Goal: Task Accomplishment & Management: Use online tool/utility

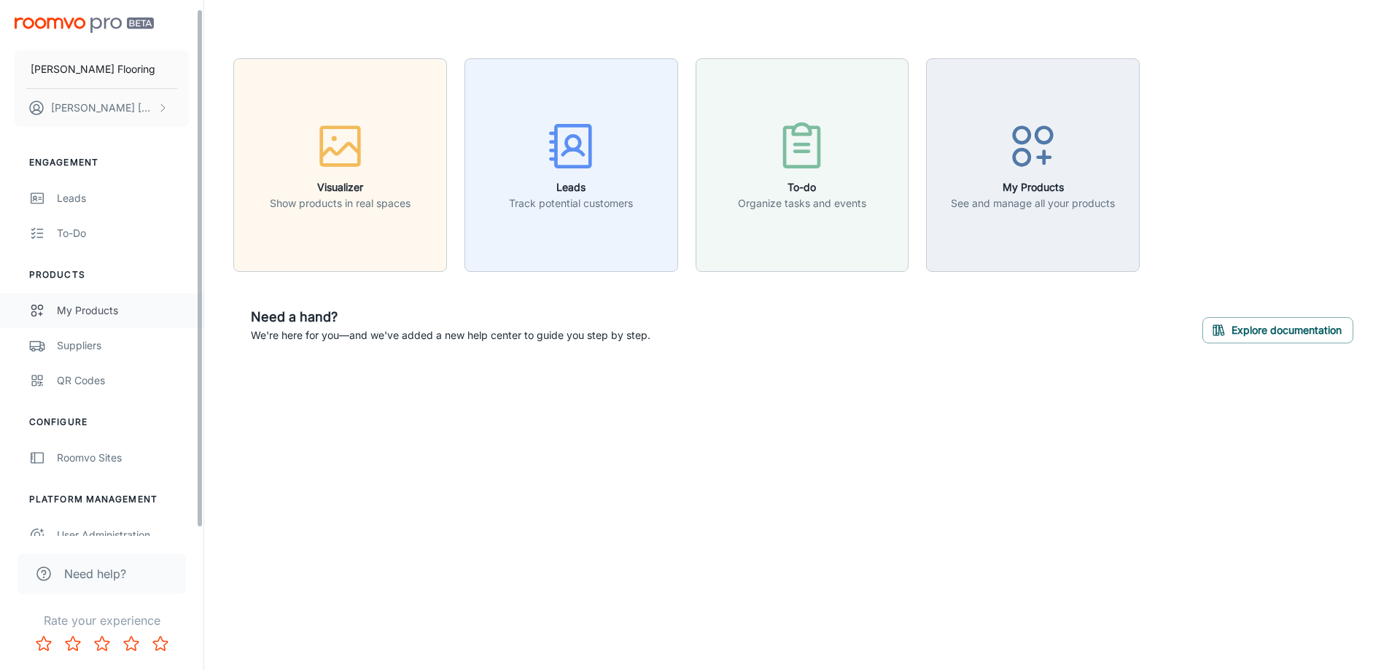
scroll to position [17, 0]
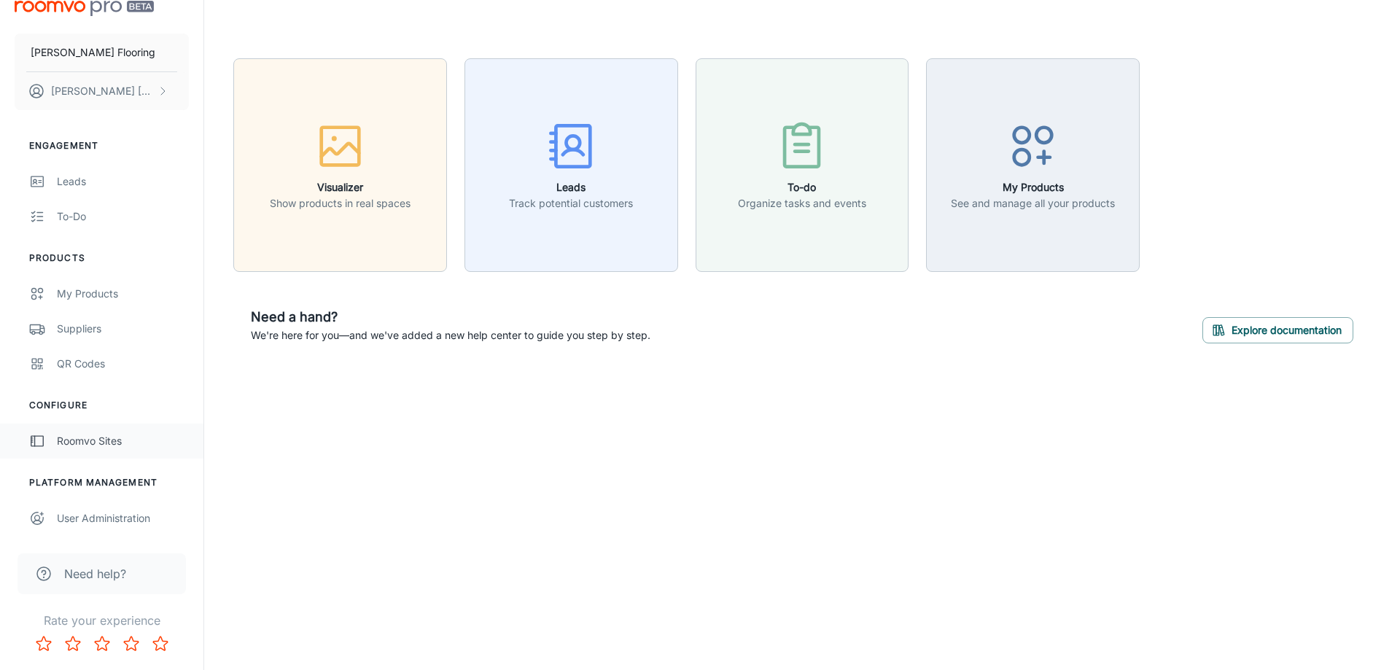
click at [96, 438] on div "Roomvo Sites" at bounding box center [123, 441] width 132 height 16
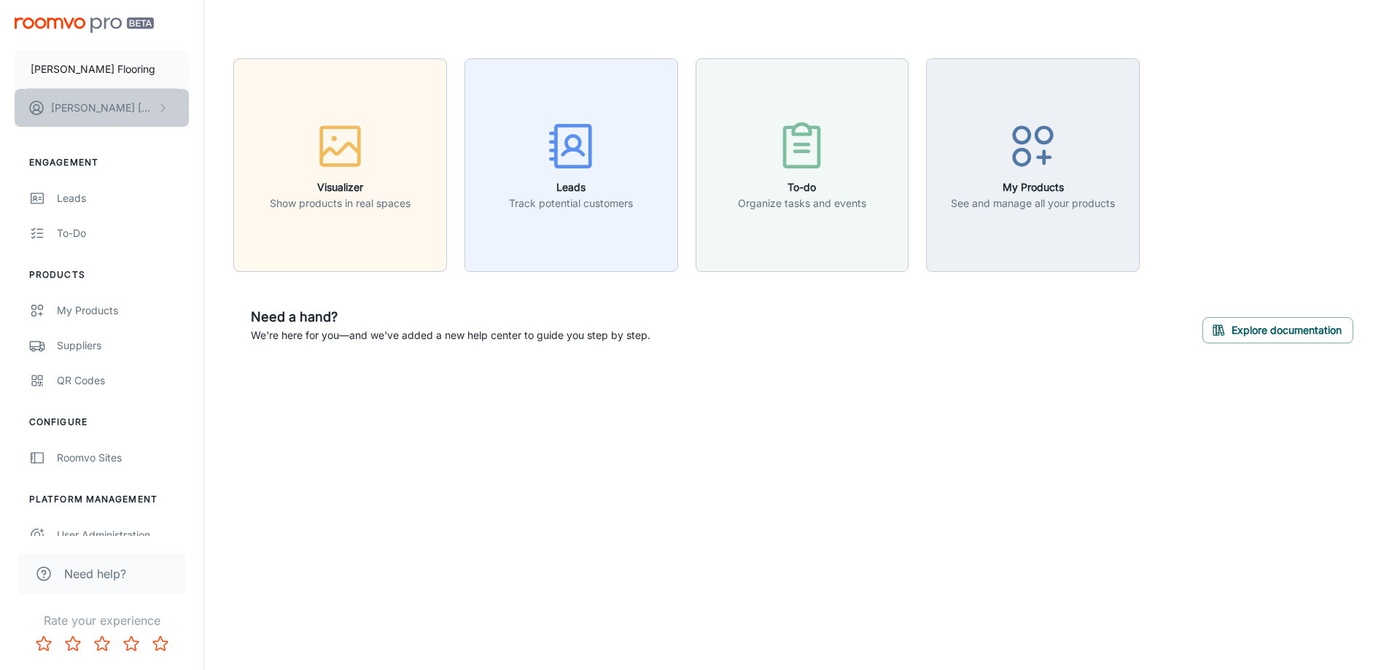
click at [152, 112] on button "Daniel Ricci" at bounding box center [102, 108] width 174 height 38
click at [152, 112] on div at bounding box center [700, 335] width 1400 height 670
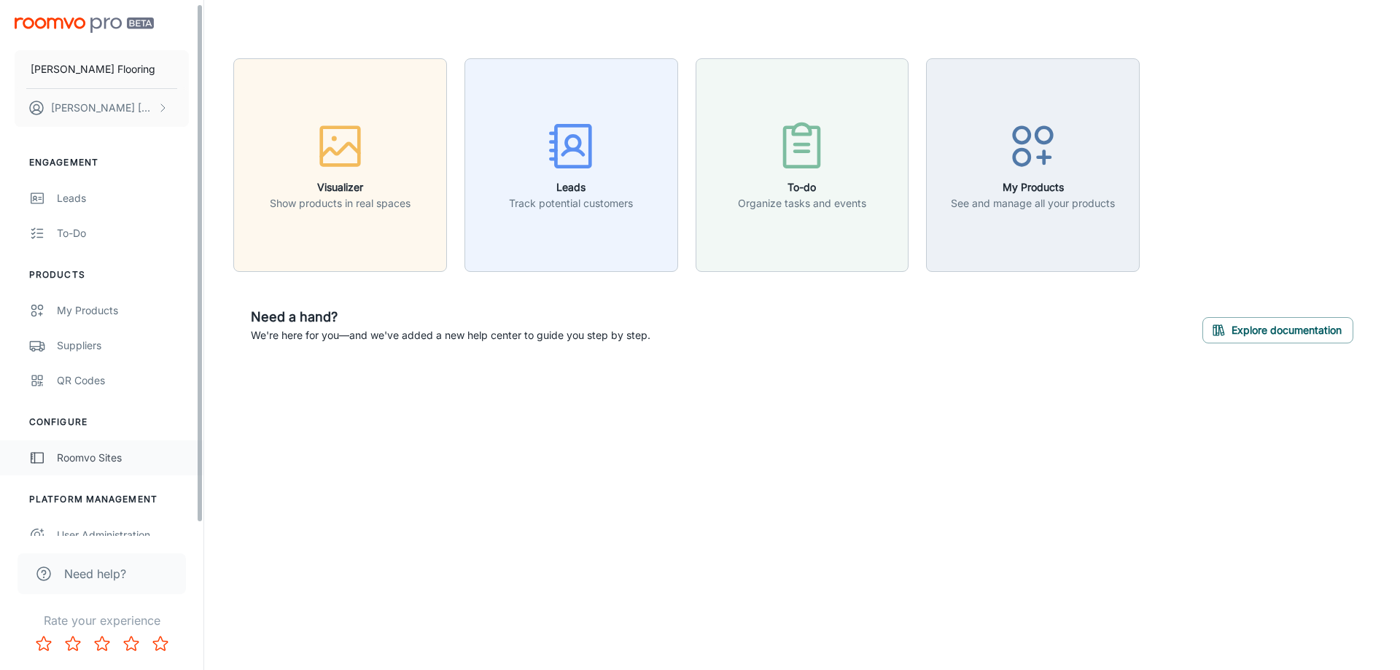
scroll to position [17, 0]
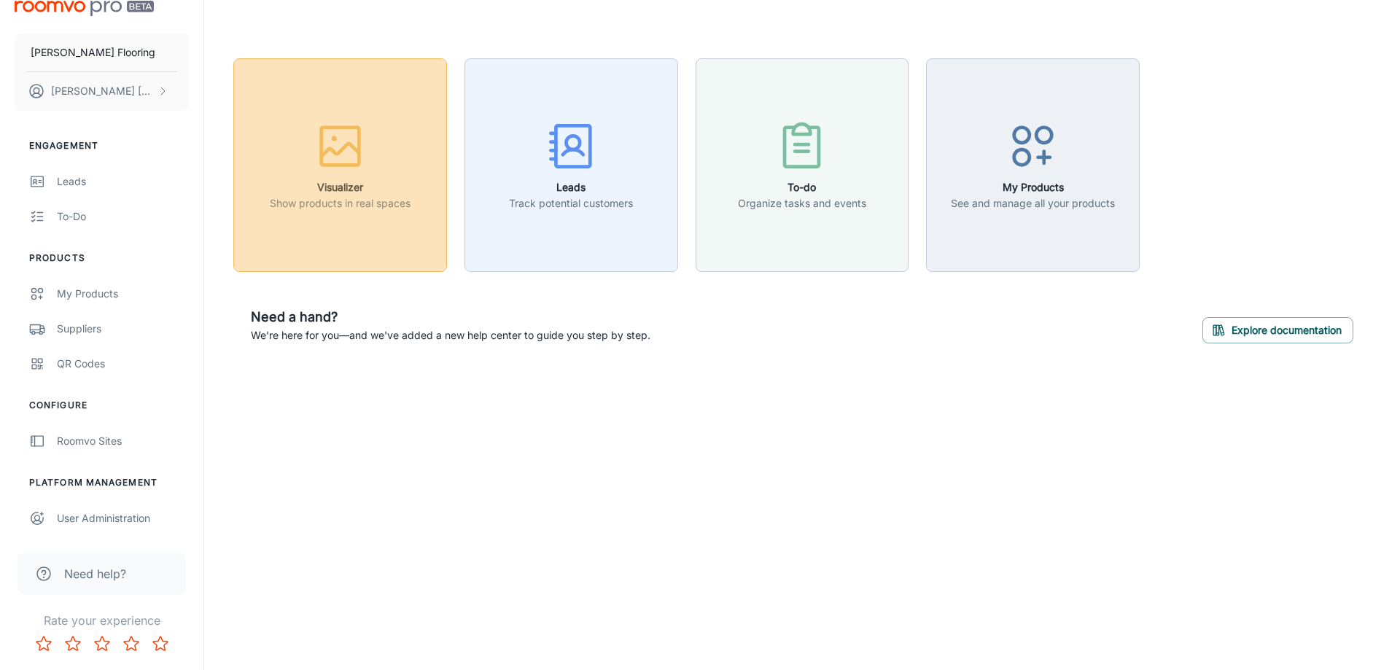
click at [415, 166] on button "Visualizer Show products in real spaces" at bounding box center [340, 165] width 214 height 214
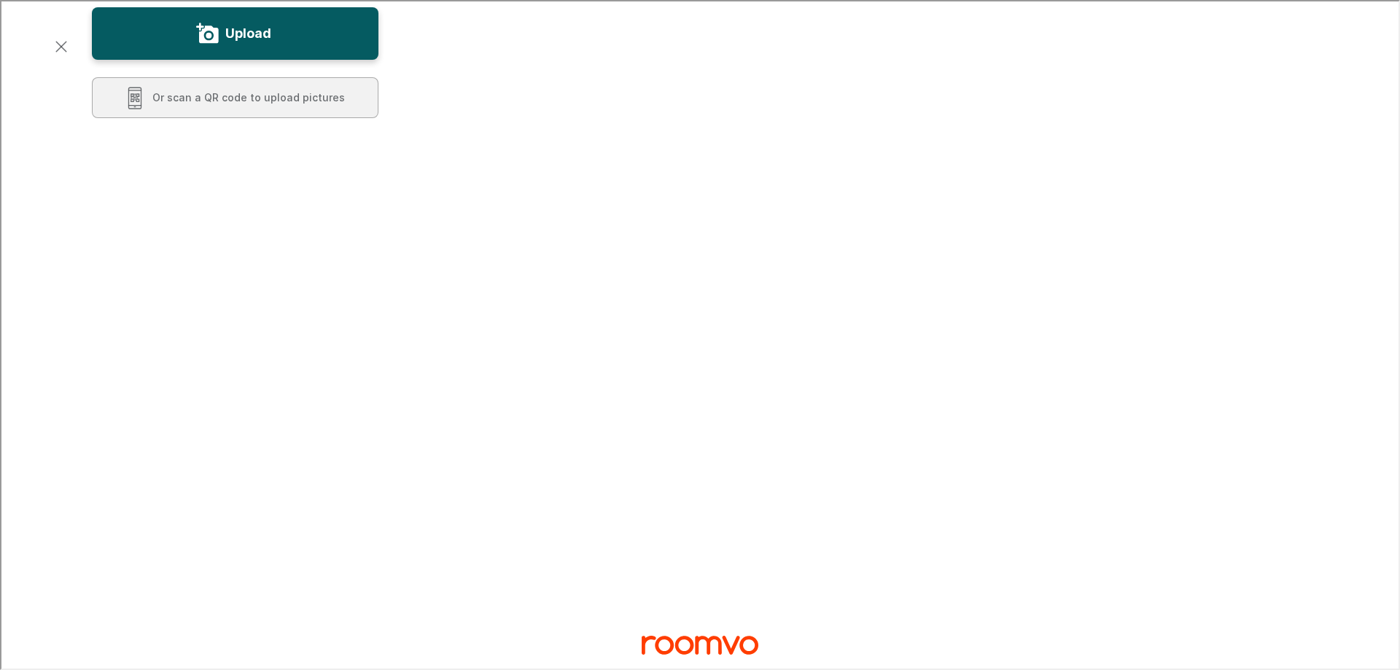
scroll to position [0, 0]
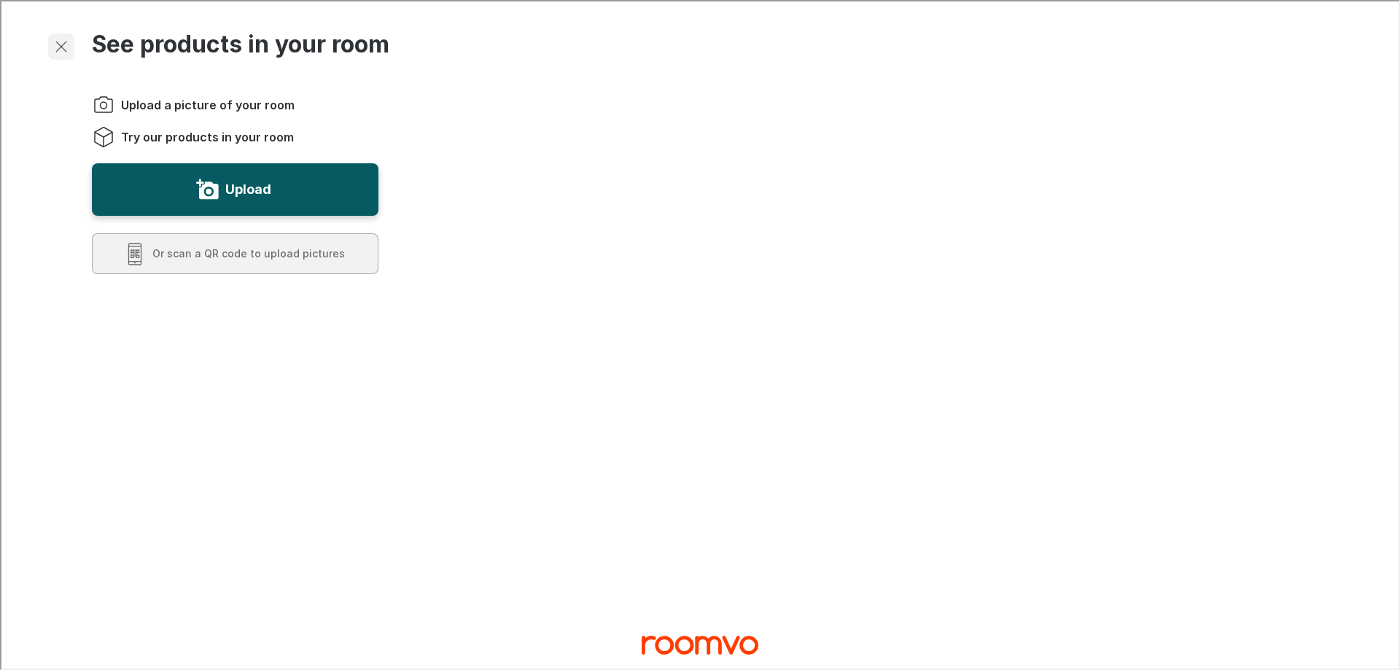
click at [53, 52] on icon "Exit visualizer" at bounding box center [60, 45] width 18 height 18
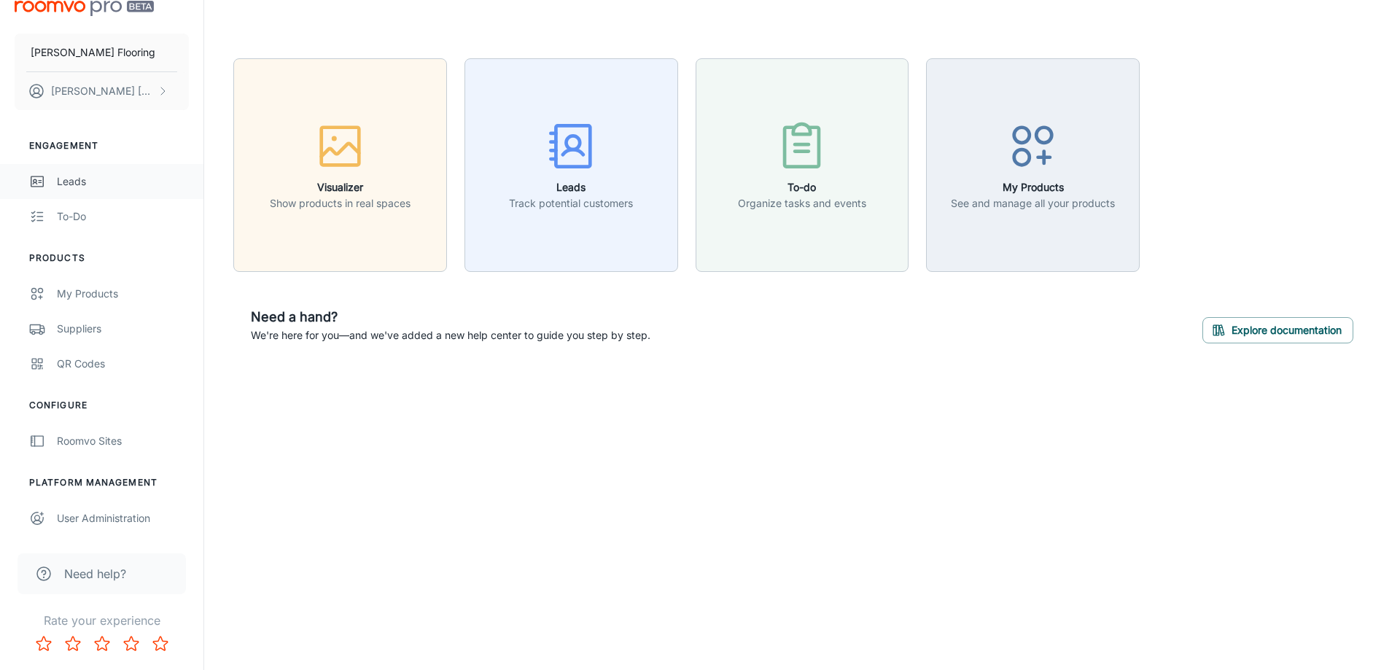
click at [76, 181] on div "Leads" at bounding box center [123, 182] width 132 height 16
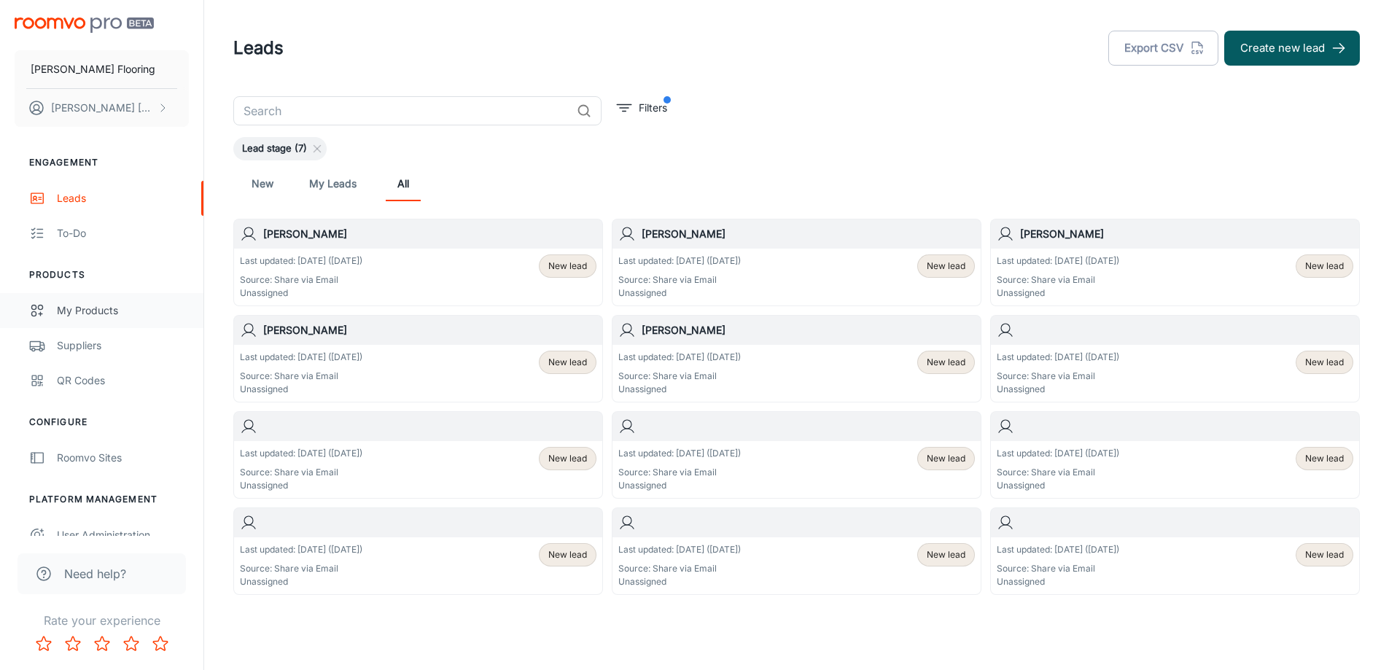
click at [98, 319] on link "My Products" at bounding box center [101, 310] width 203 height 35
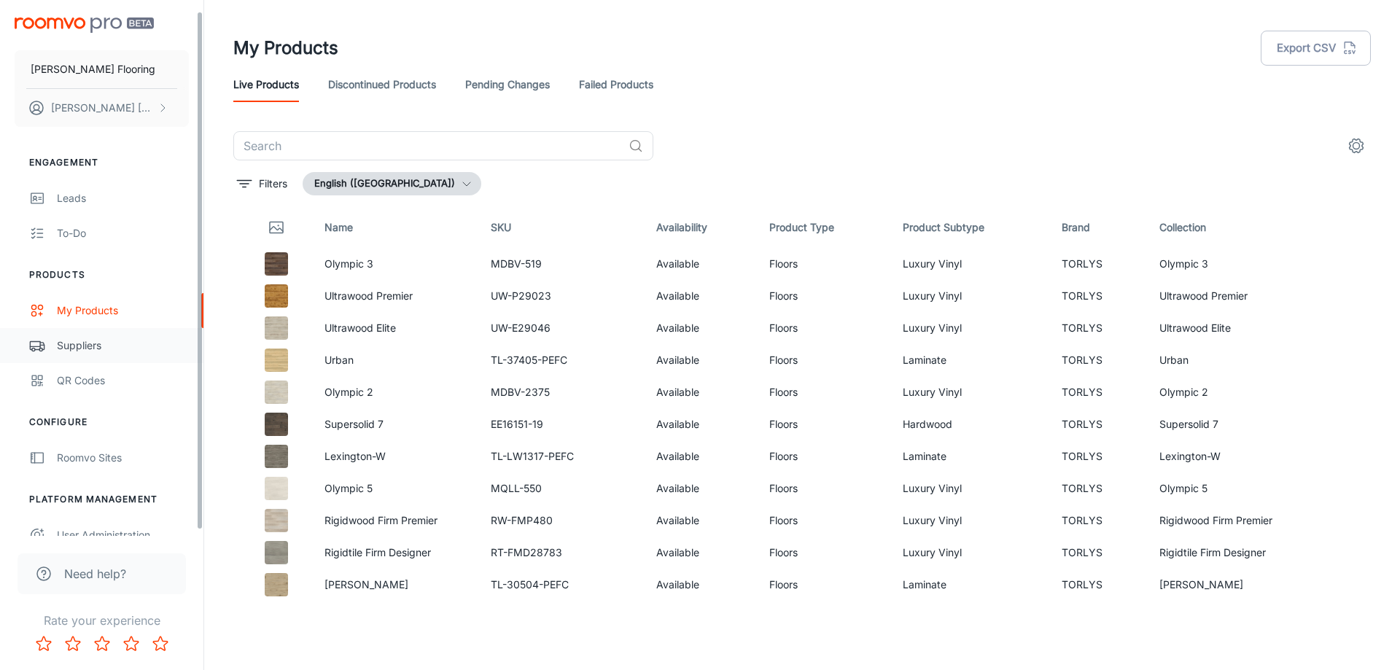
scroll to position [17, 0]
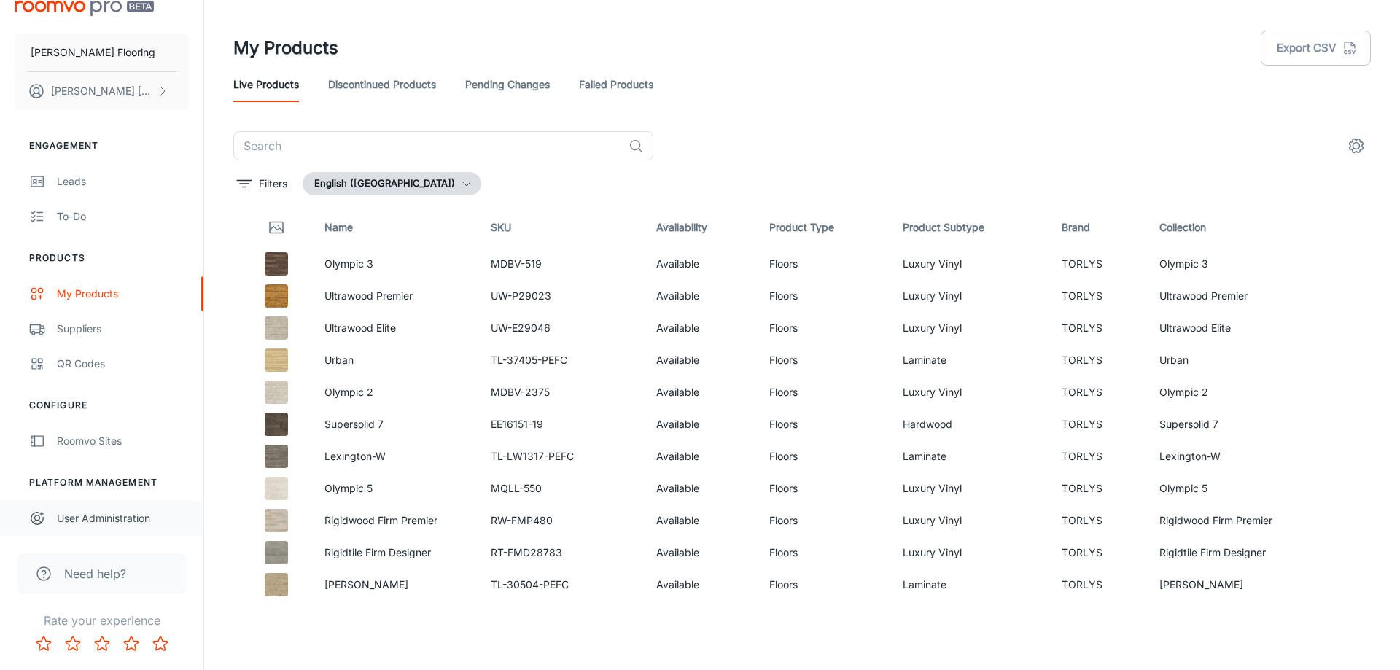
click at [70, 516] on div "User Administration" at bounding box center [123, 518] width 132 height 16
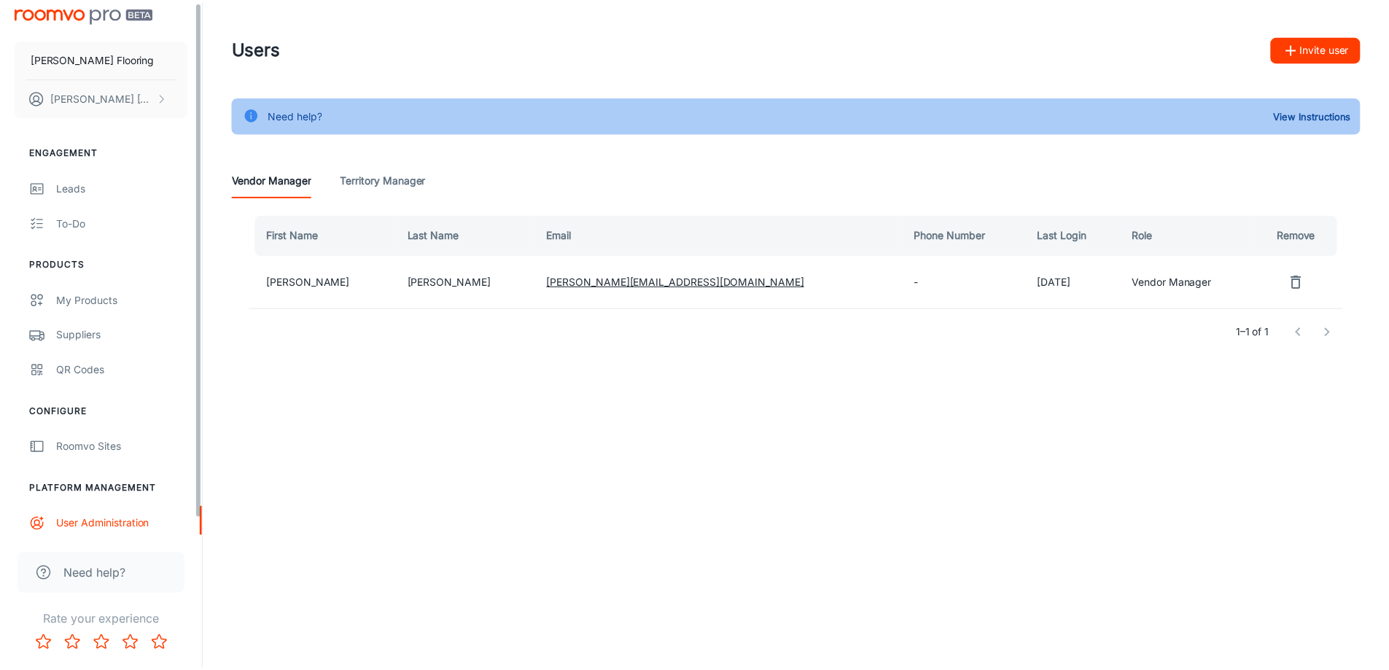
scroll to position [17, 0]
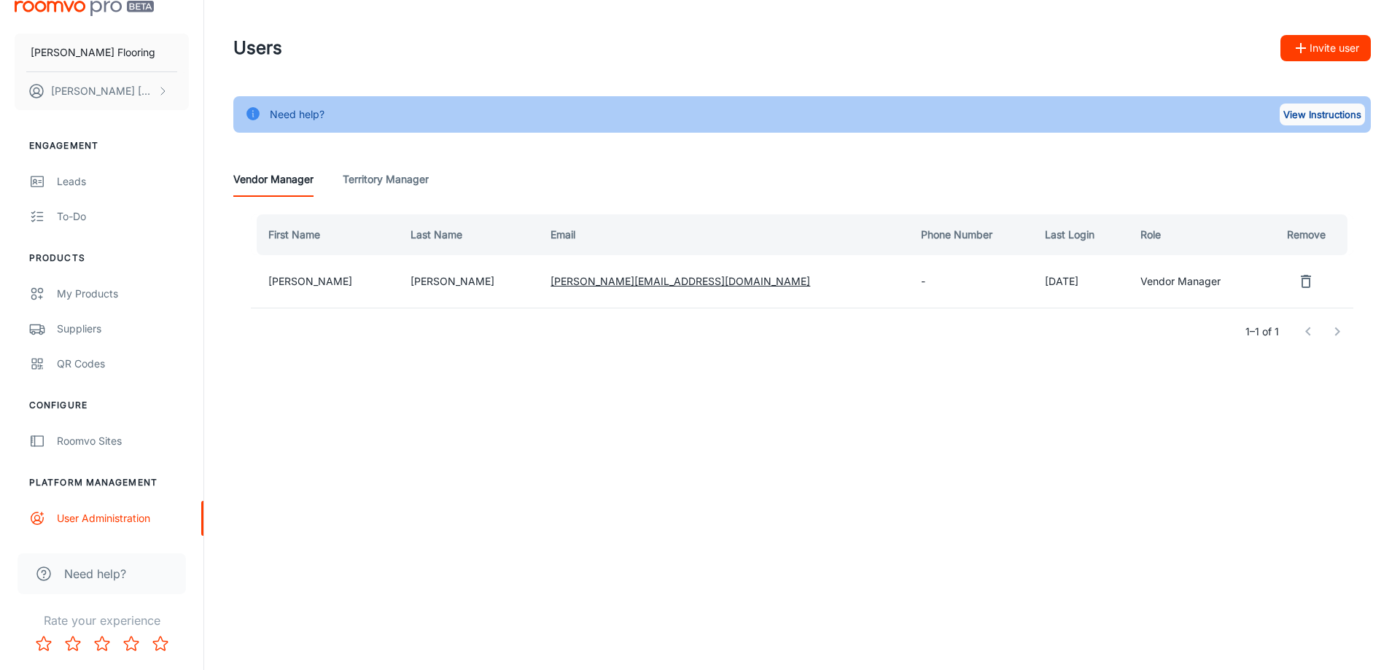
click at [1310, 116] on button "View Instructions" at bounding box center [1322, 115] width 85 height 22
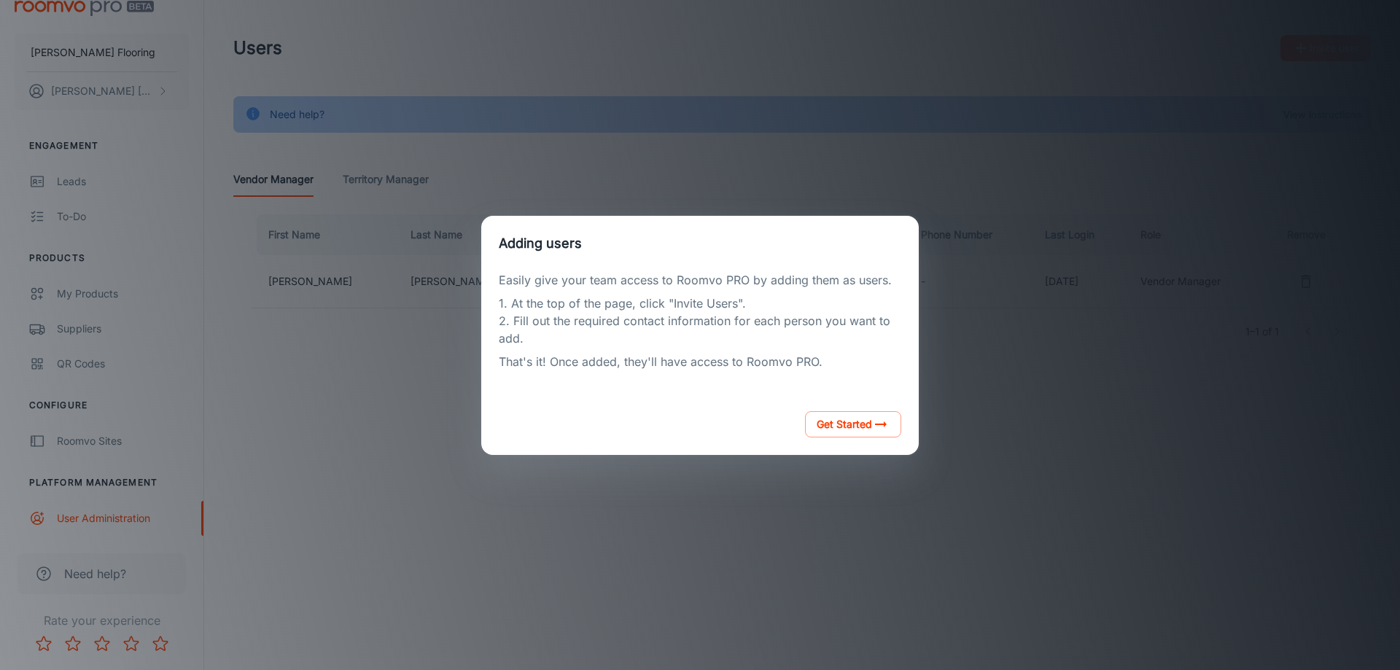
click at [366, 369] on div "Adding users Easily give your team access to Roomvo PRO by adding them as users…" at bounding box center [700, 335] width 1365 height 635
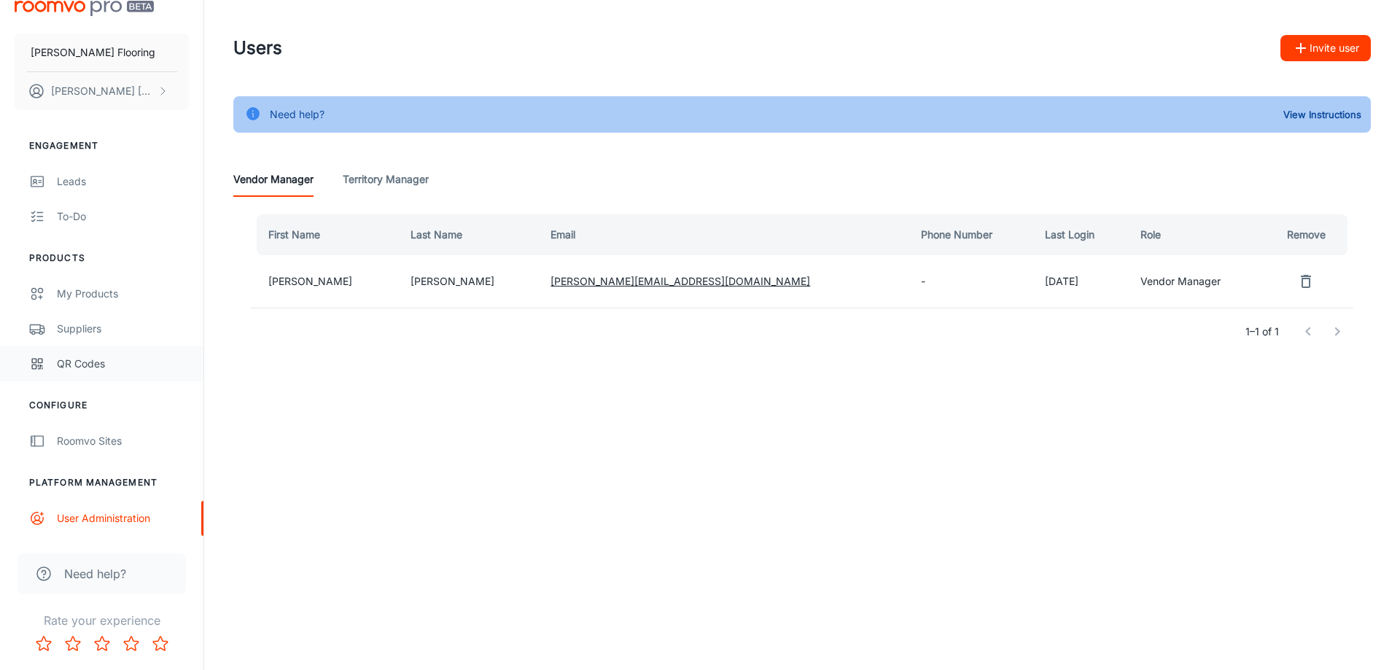
click at [94, 354] on link "QR Codes" at bounding box center [101, 363] width 203 height 35
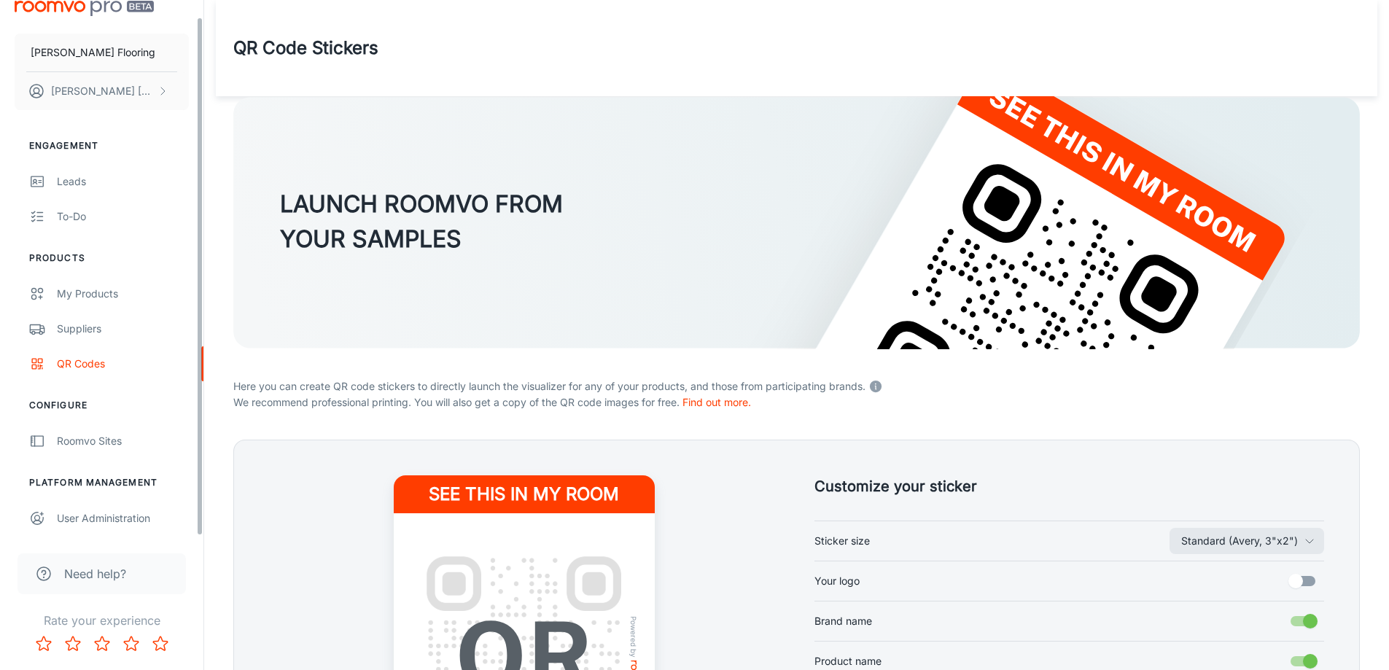
scroll to position [291, 0]
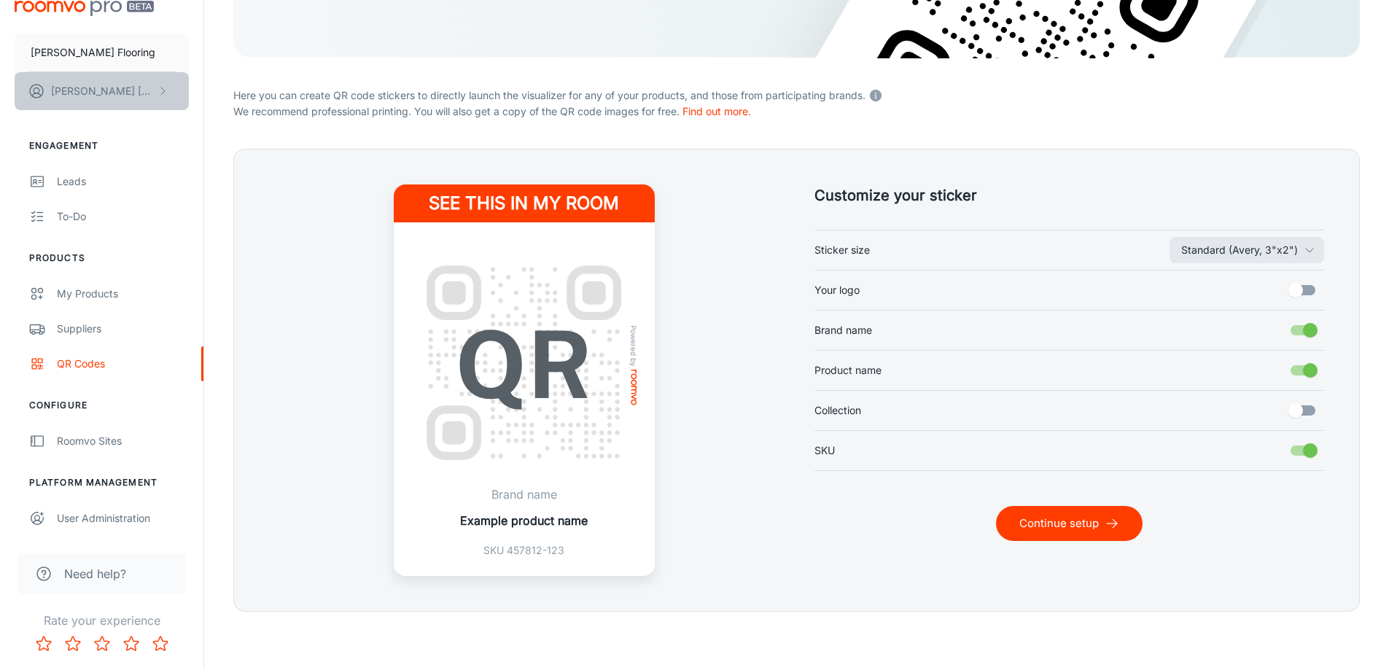
click at [125, 102] on button "Daniel Ricci" at bounding box center [102, 91] width 174 height 38
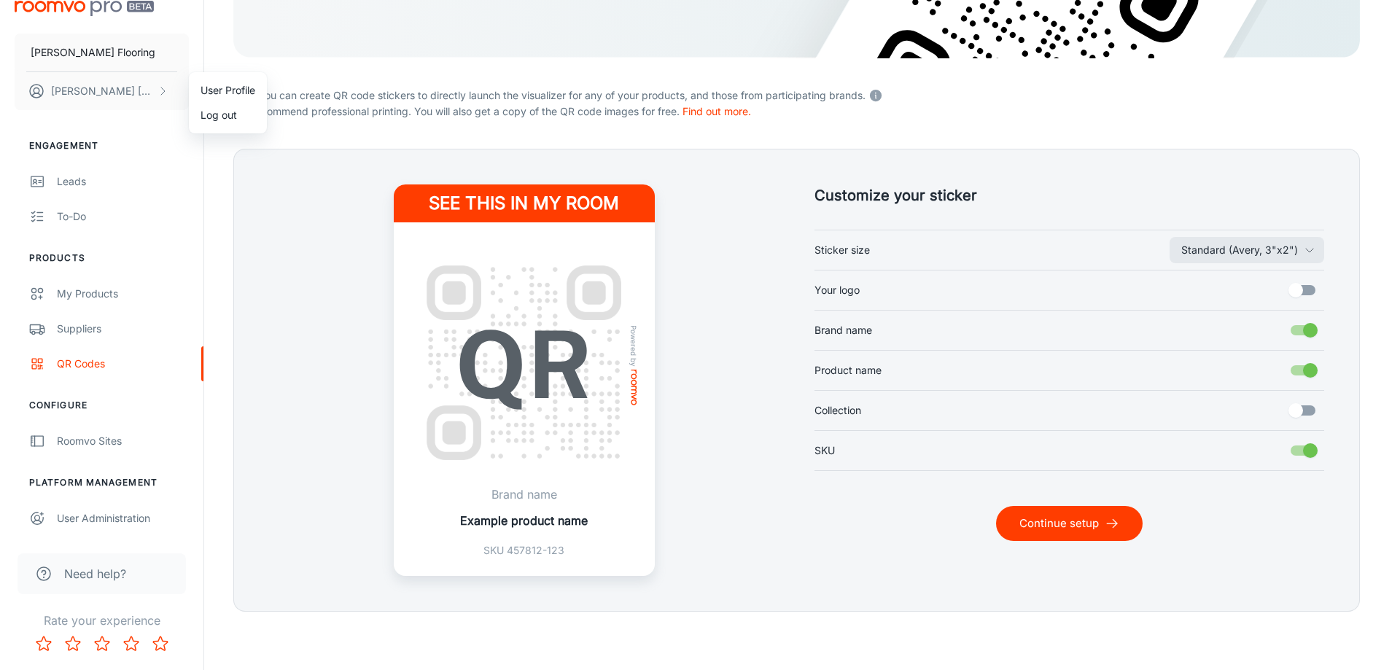
click at [201, 96] on li "User Profile" at bounding box center [228, 90] width 78 height 25
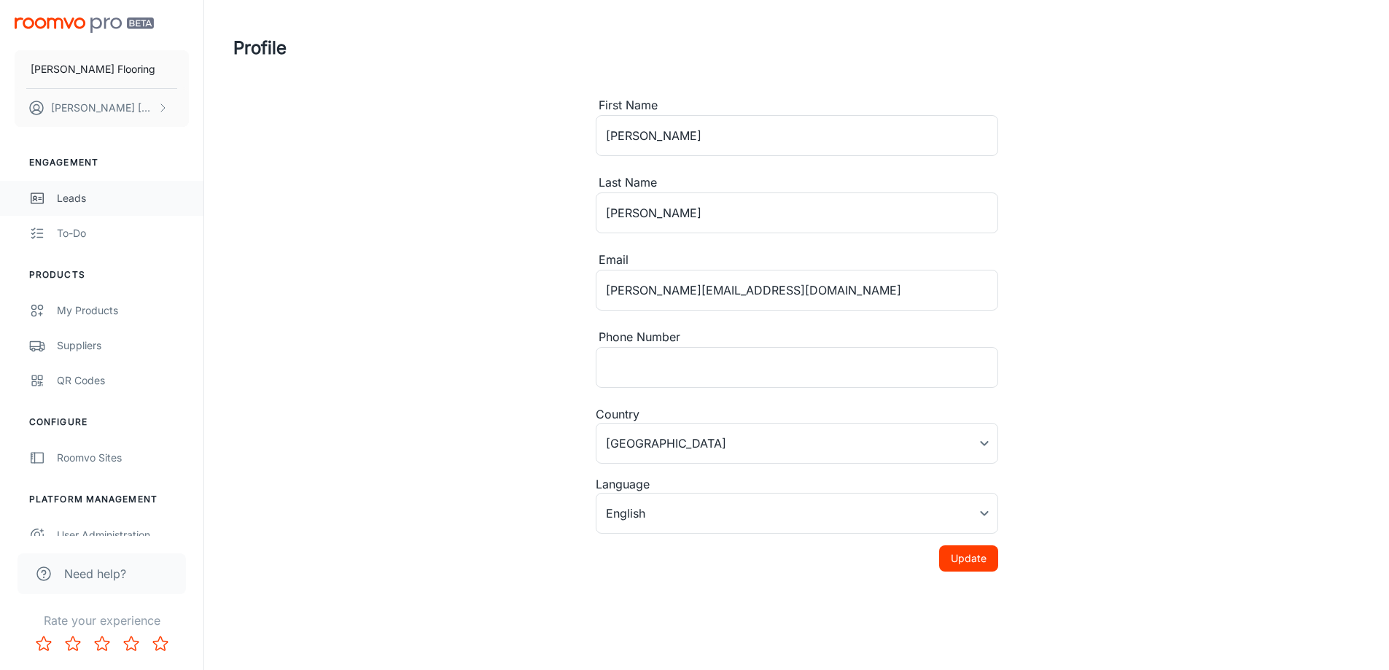
click at [85, 196] on div "Leads" at bounding box center [123, 198] width 132 height 16
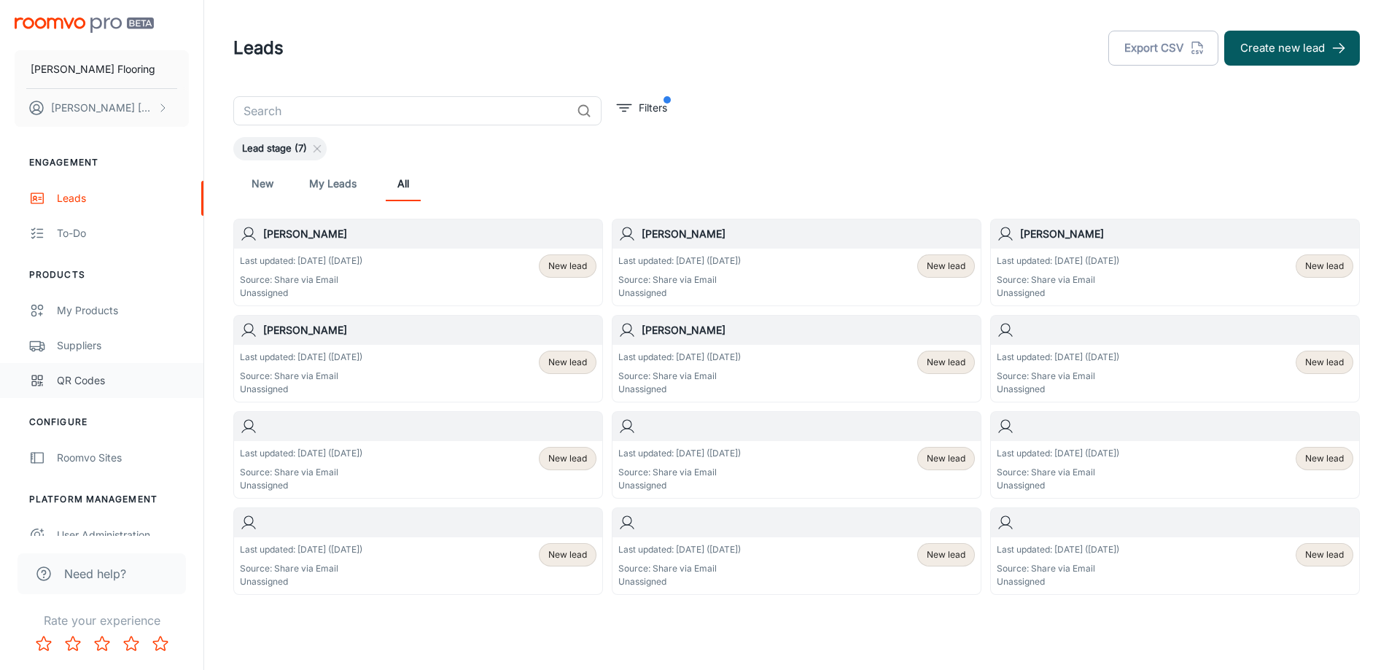
click at [78, 368] on link "QR Codes" at bounding box center [101, 380] width 203 height 35
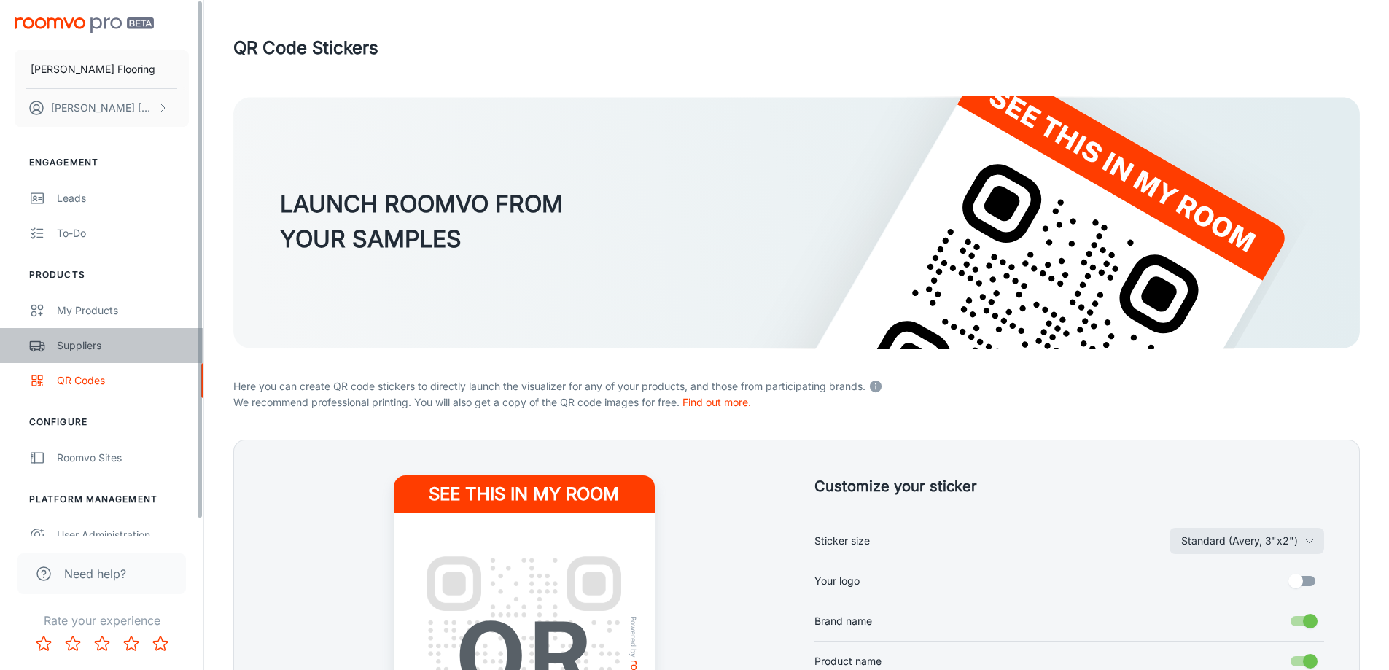
click at [90, 345] on div "Suppliers" at bounding box center [123, 346] width 132 height 16
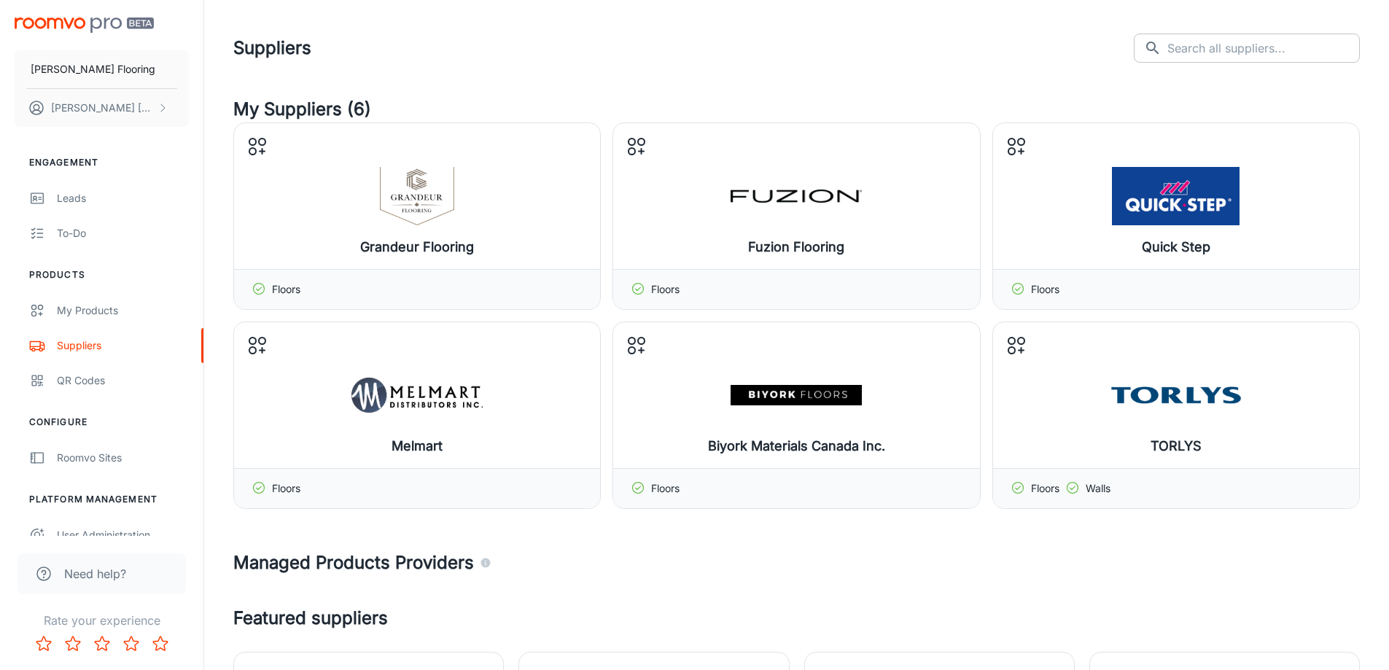
click at [1252, 55] on input "text" at bounding box center [1263, 48] width 193 height 29
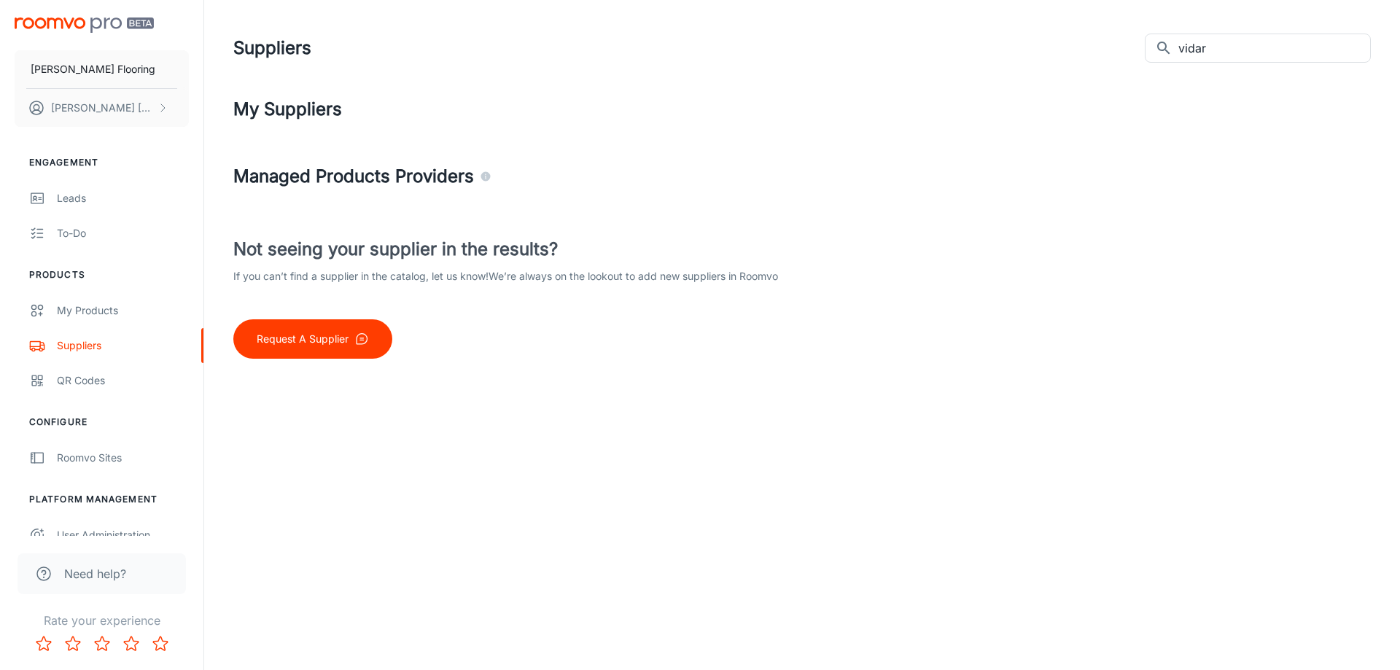
click at [1224, 26] on header "Suppliers ​ vidar ​" at bounding box center [802, 48] width 1173 height 96
click at [1229, 55] on input "vidar" at bounding box center [1274, 48] width 193 height 29
type input "mirage"
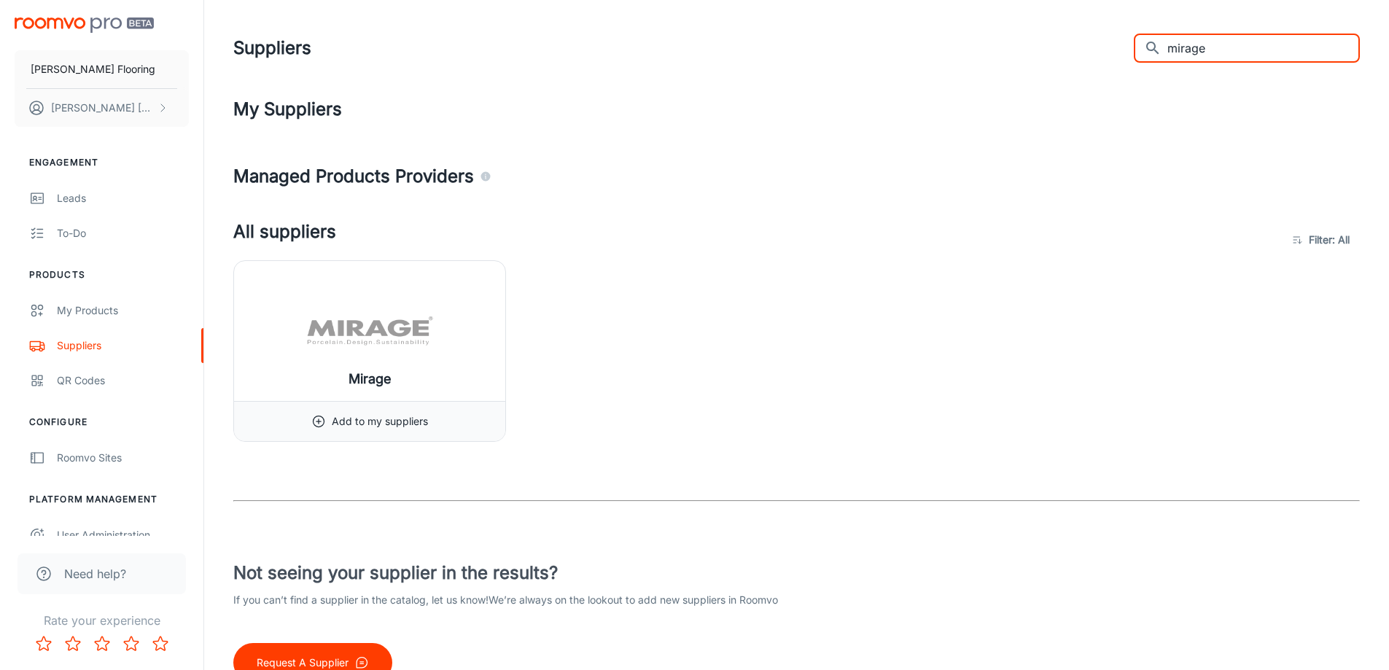
click at [1229, 55] on input "mirage" at bounding box center [1263, 48] width 193 height 29
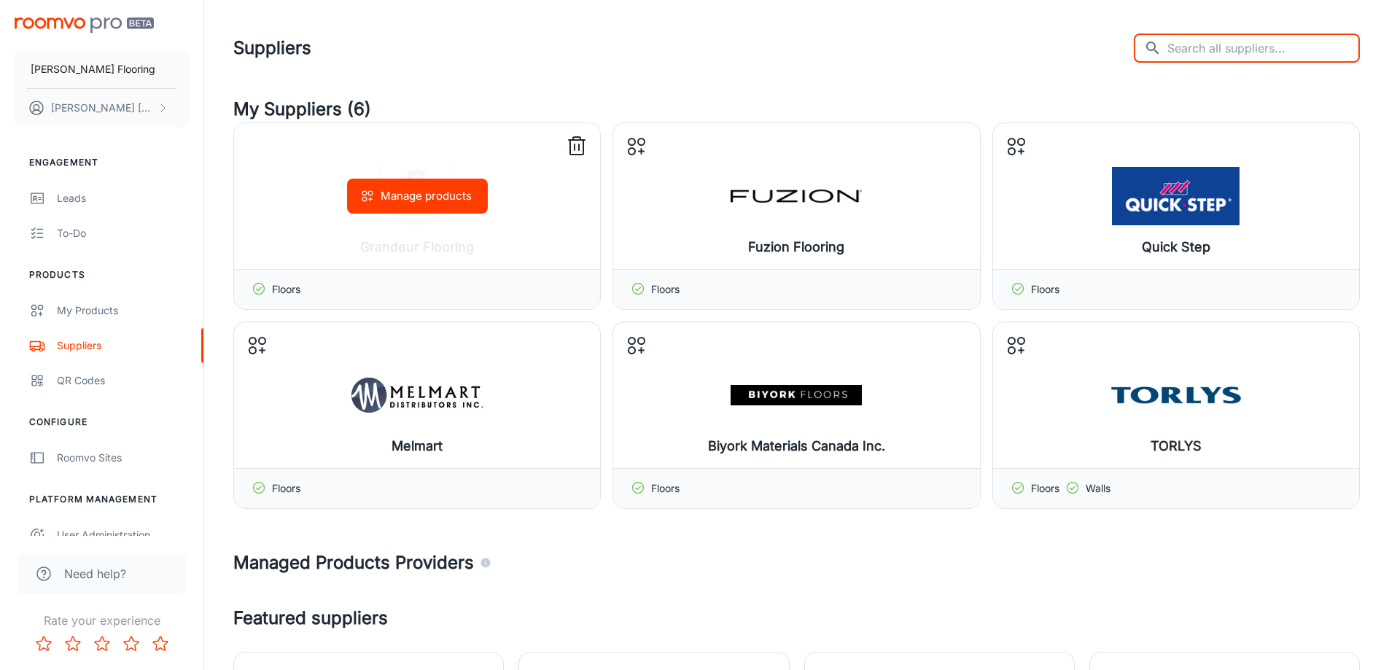
click at [271, 139] on div "Manage products" at bounding box center [417, 196] width 366 height 146
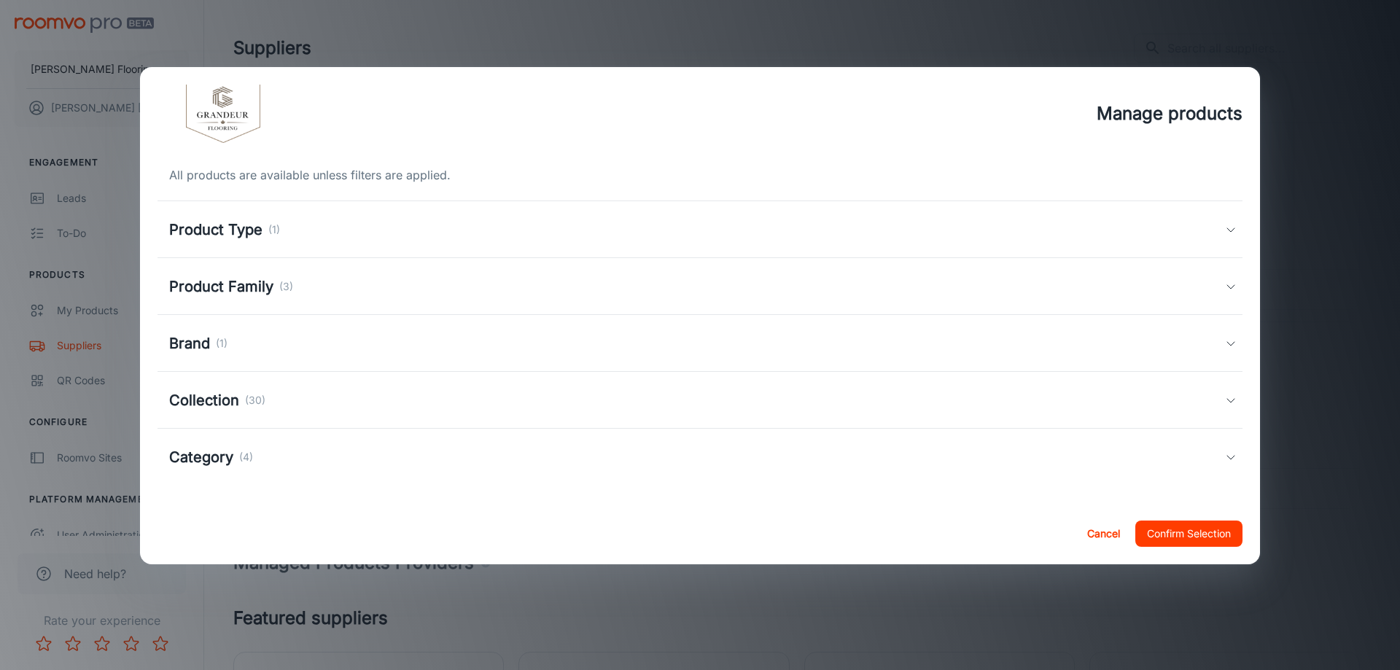
click at [255, 141] on img at bounding box center [223, 114] width 131 height 58
click at [1099, 531] on button "Cancel" at bounding box center [1103, 534] width 47 height 26
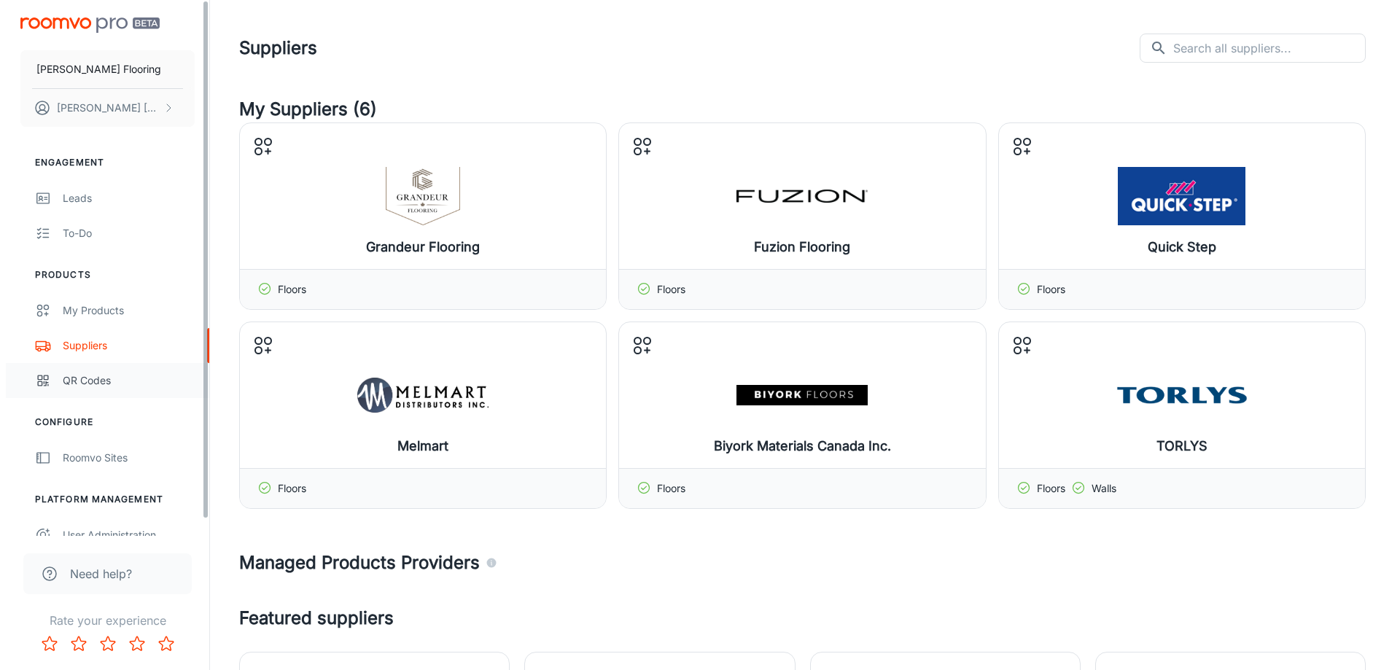
scroll to position [17, 0]
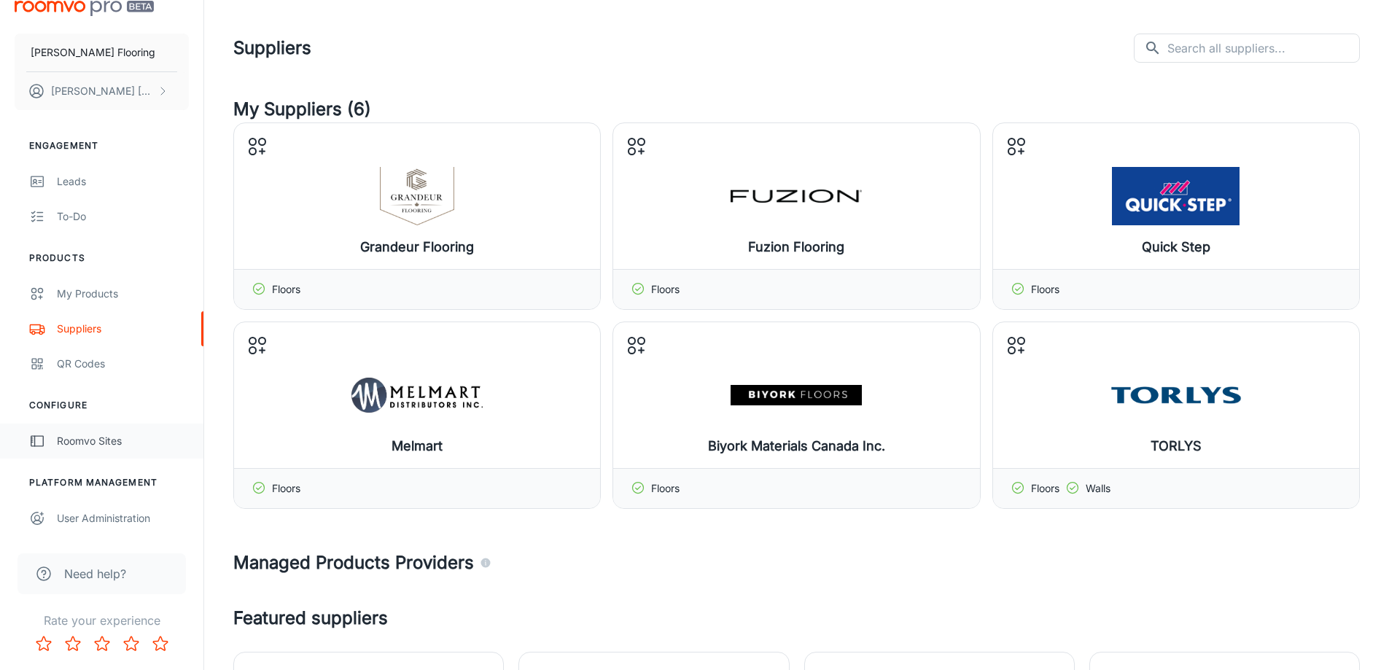
click at [90, 443] on div "Roomvo Sites" at bounding box center [123, 441] width 132 height 16
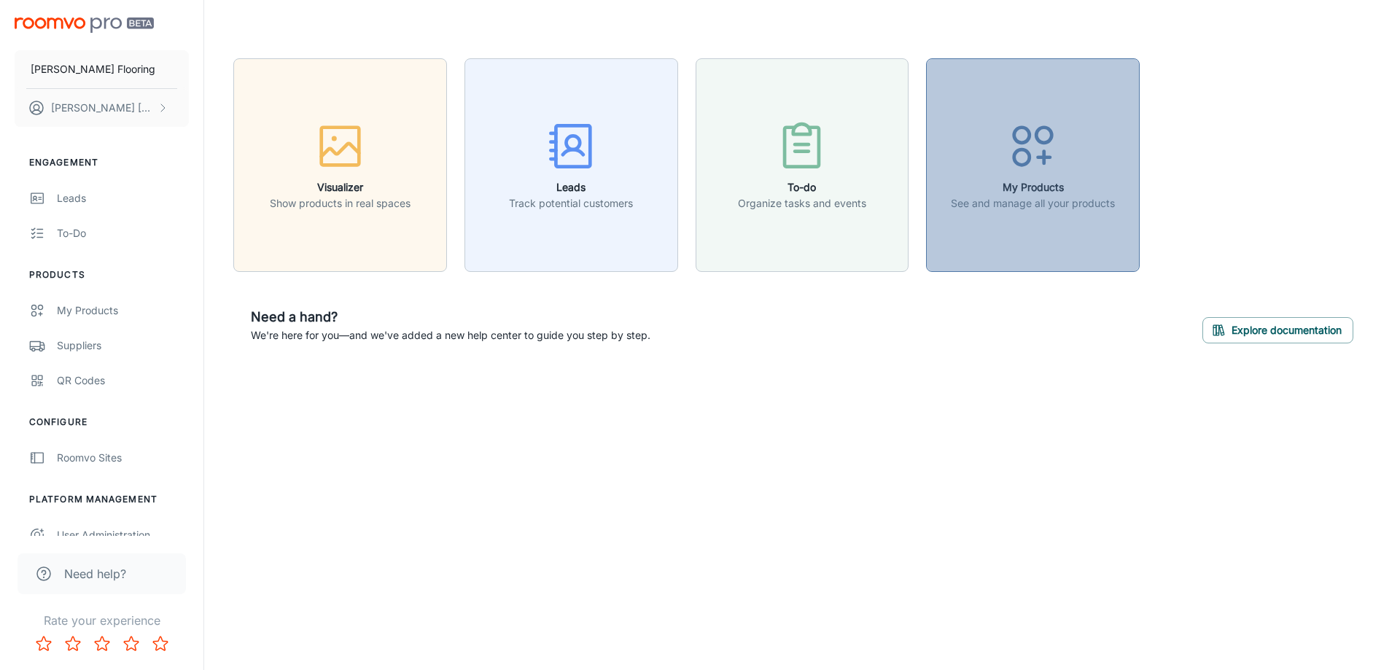
click at [1041, 212] on button "My Products See and manage all your products" at bounding box center [1033, 165] width 214 height 214
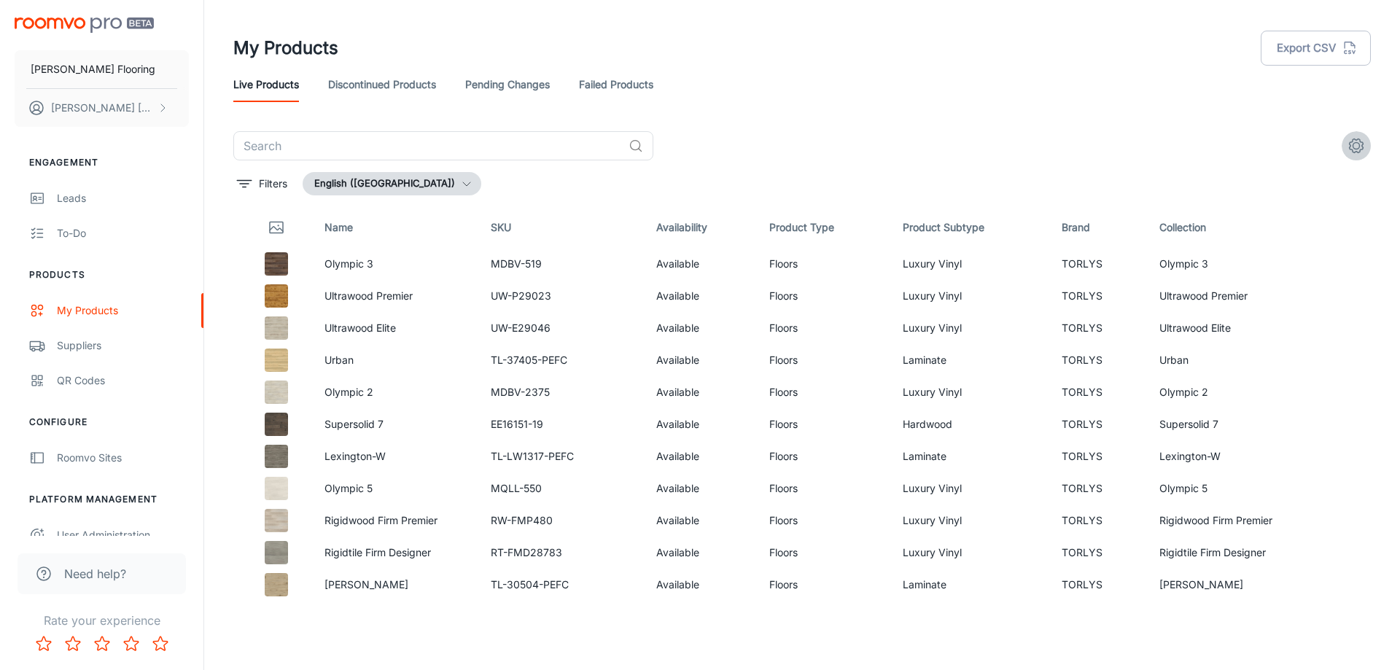
click at [1351, 146] on icon "settings" at bounding box center [1357, 146] width 18 height 18
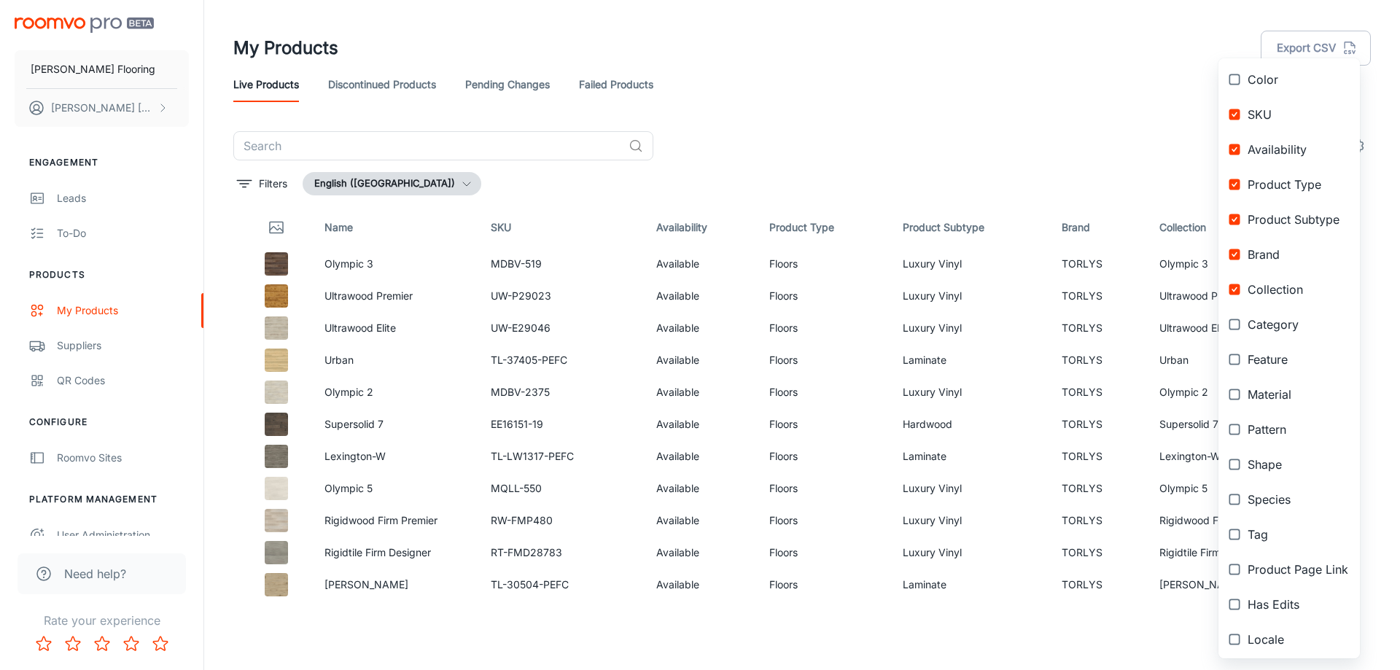
scroll to position [134, 0]
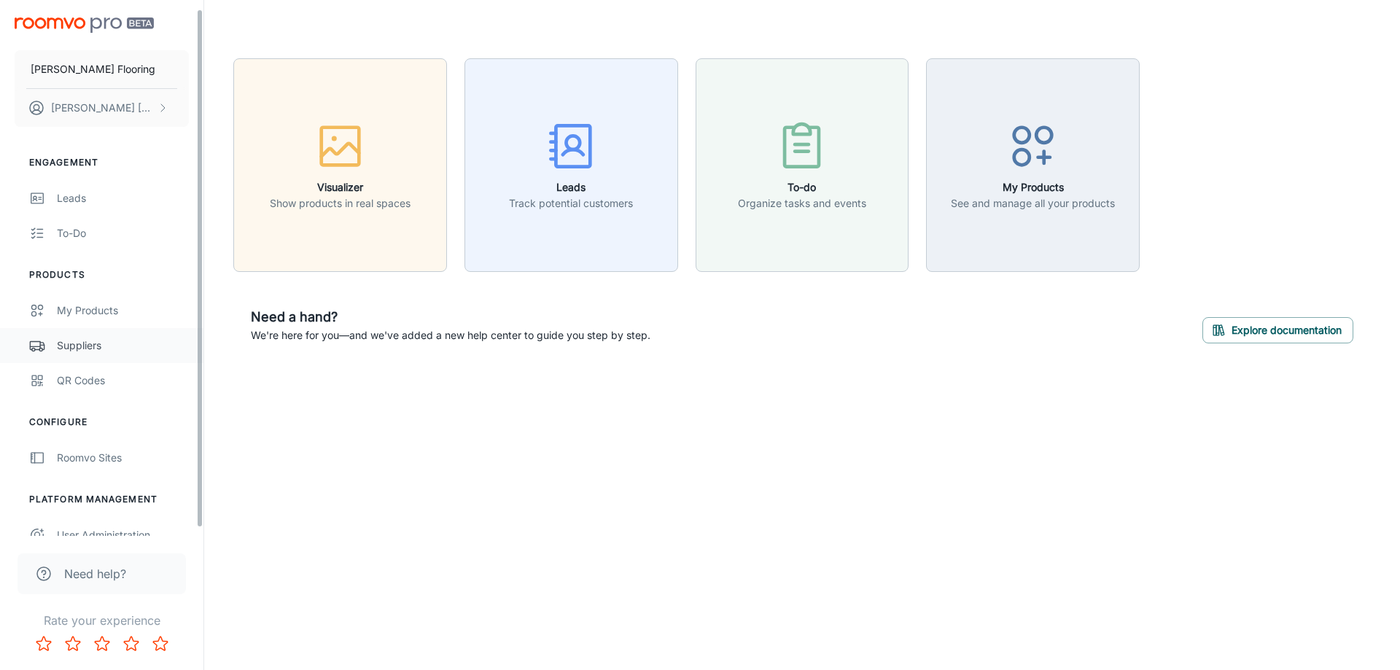
scroll to position [17, 0]
click at [87, 30] on img "scrollable content" at bounding box center [84, 25] width 139 height 15
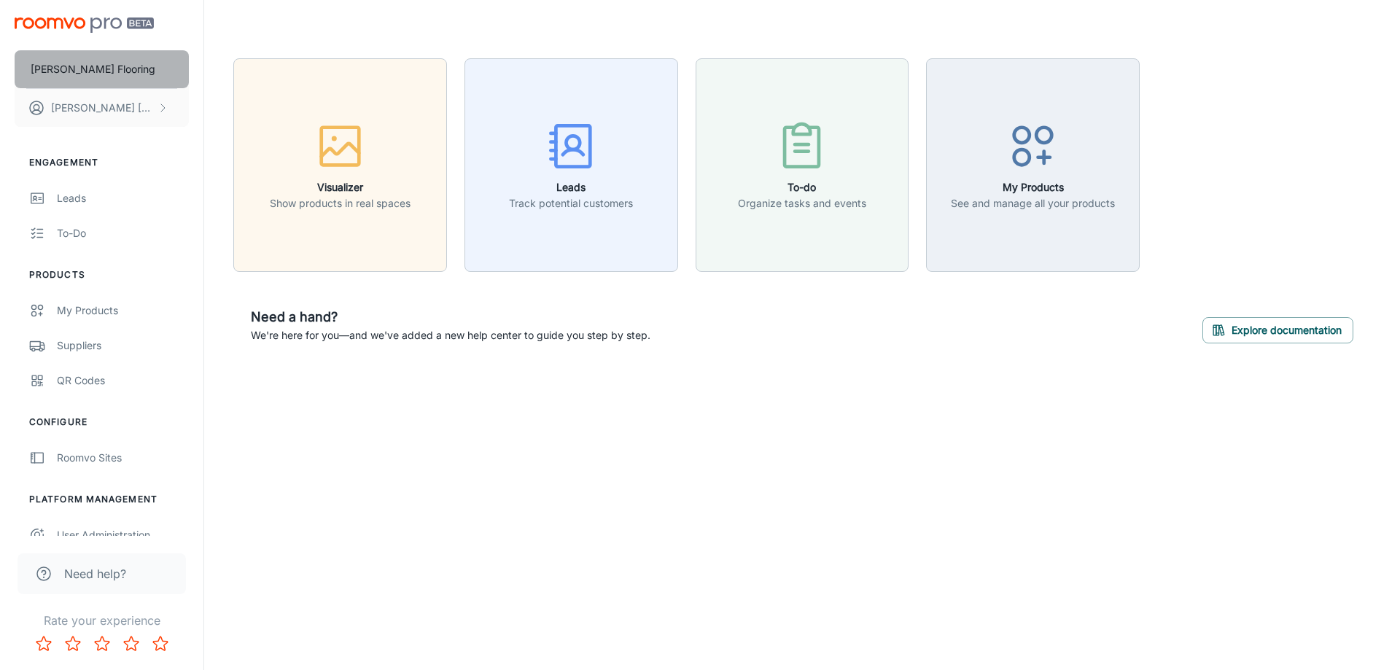
click at [86, 66] on p "Speers Flooring" at bounding box center [93, 69] width 125 height 16
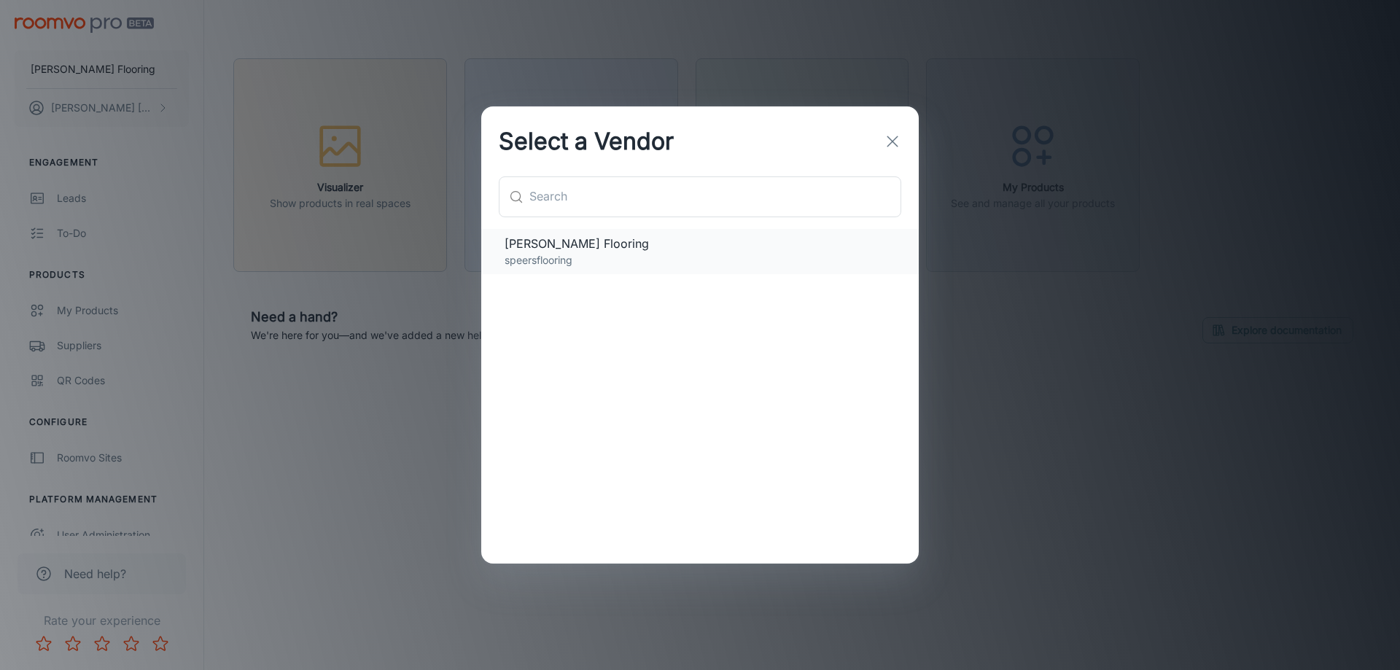
click at [651, 266] on p "speersflooring" at bounding box center [700, 260] width 391 height 16
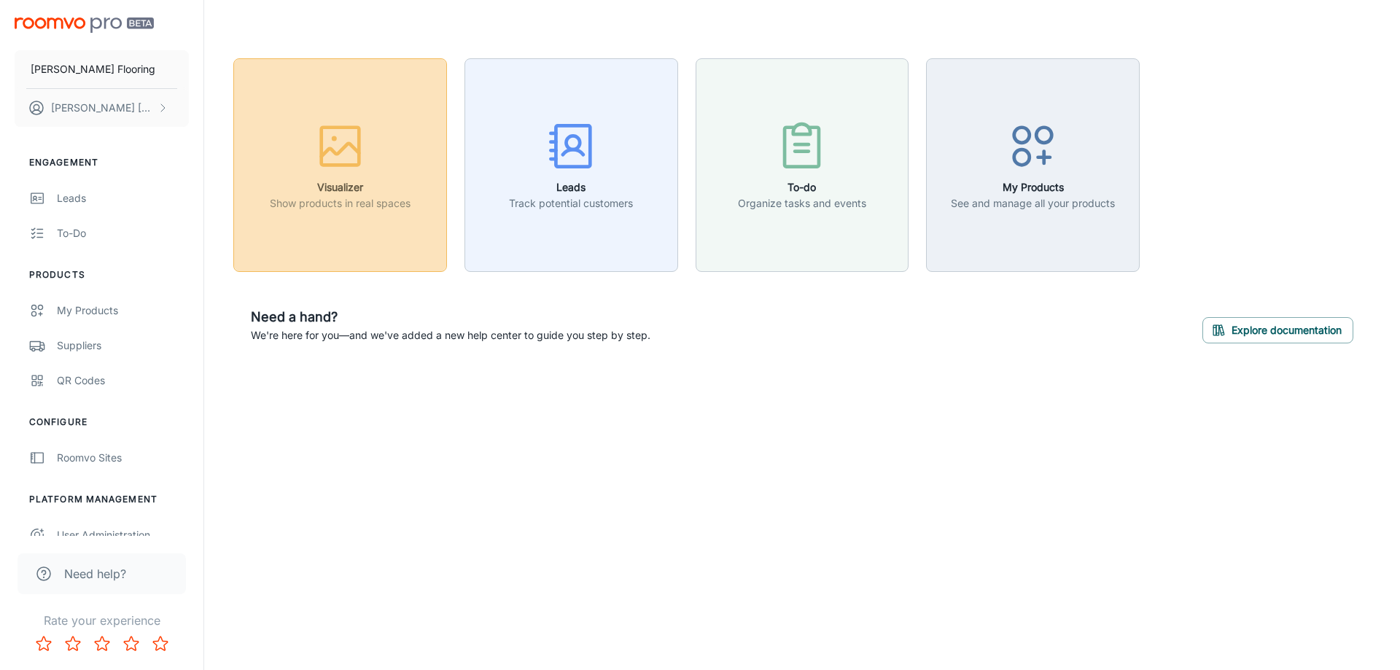
click at [373, 221] on button "Visualizer Show products in real spaces" at bounding box center [340, 165] width 214 height 214
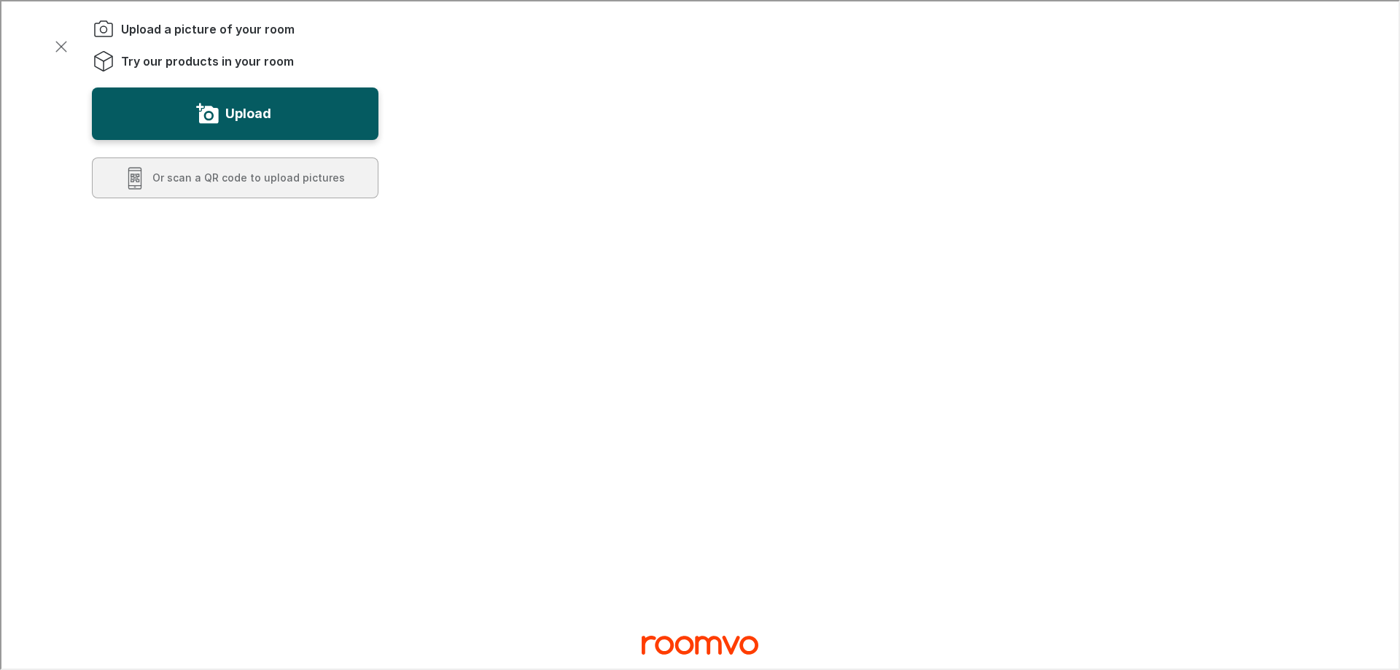
scroll to position [0, 0]
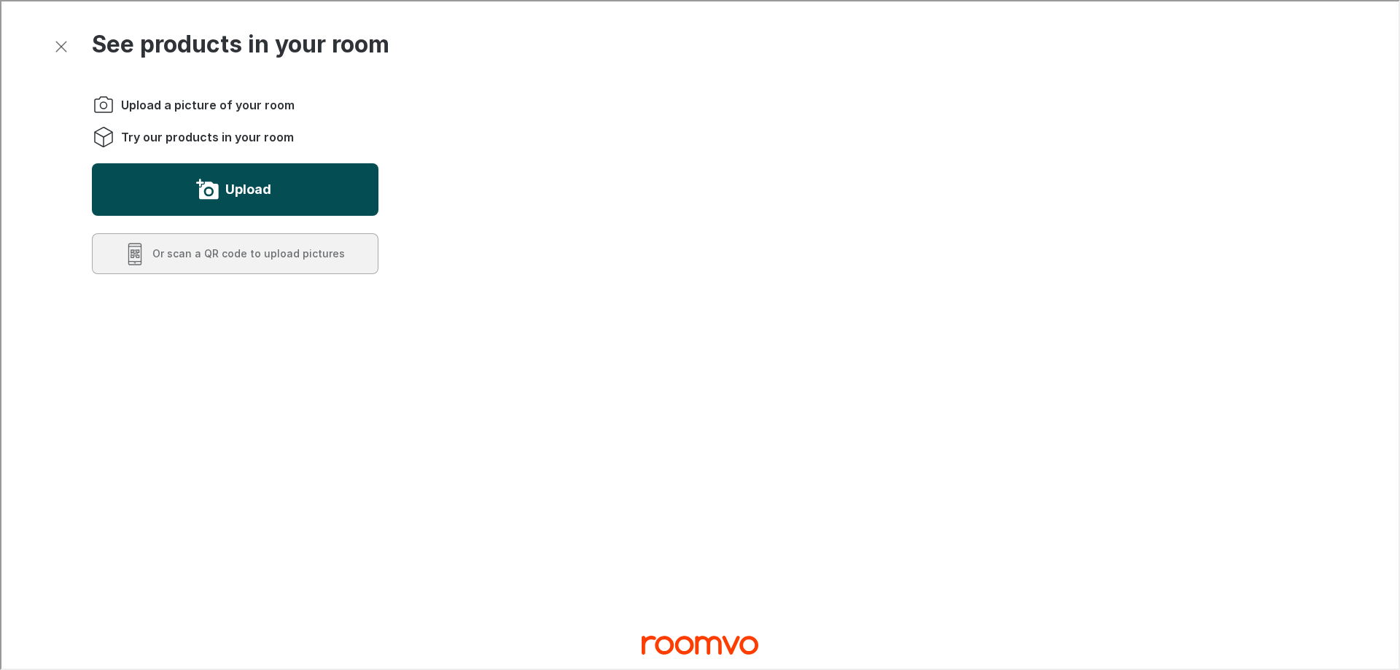
click at [174, 330] on div "Upload a picture of your room Try our products in your room Upload Or scan a QR…" at bounding box center [222, 496] width 310 height 854
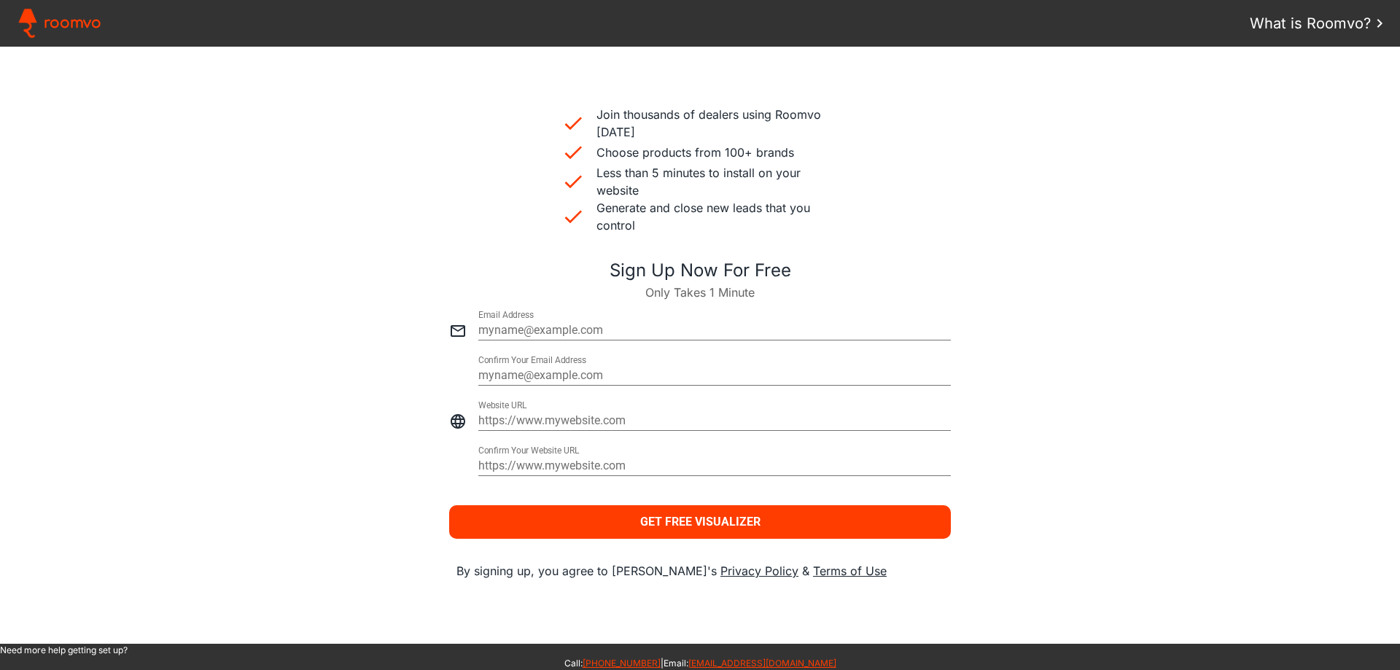
scroll to position [392, 0]
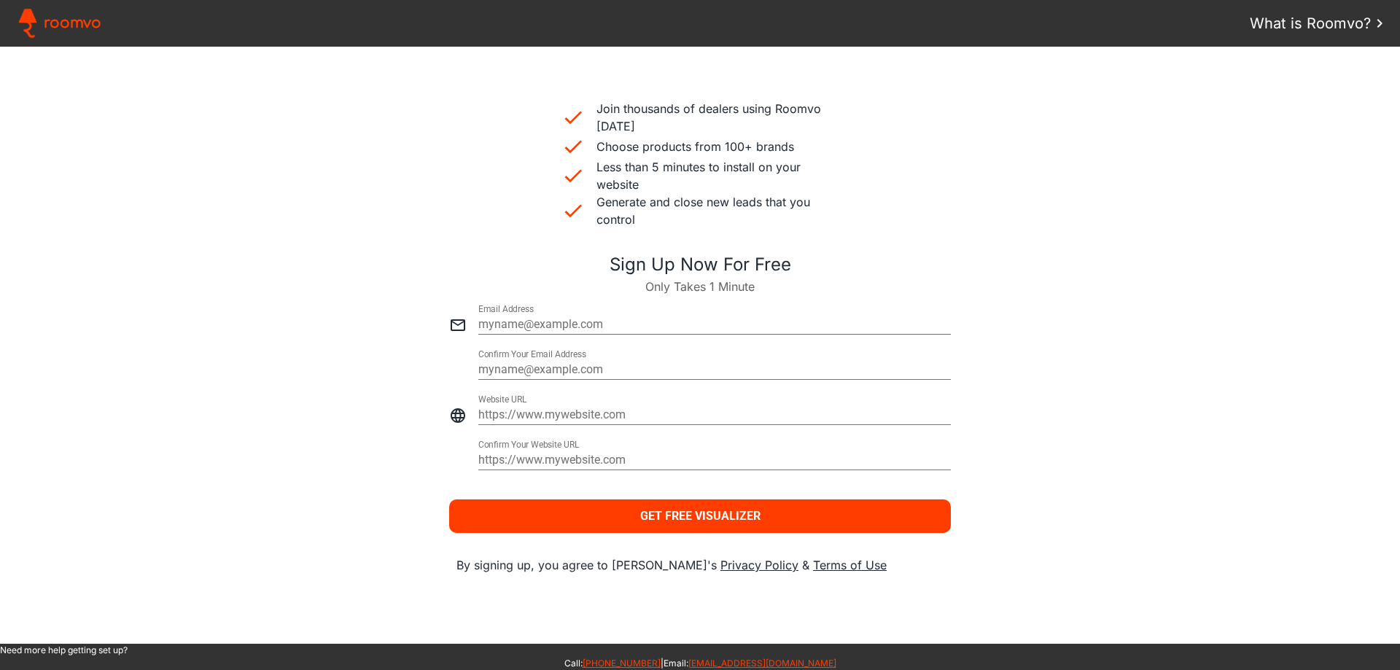
click at [0, 0] on slot "Get Free Visualizer" at bounding box center [0, 0] width 0 height 0
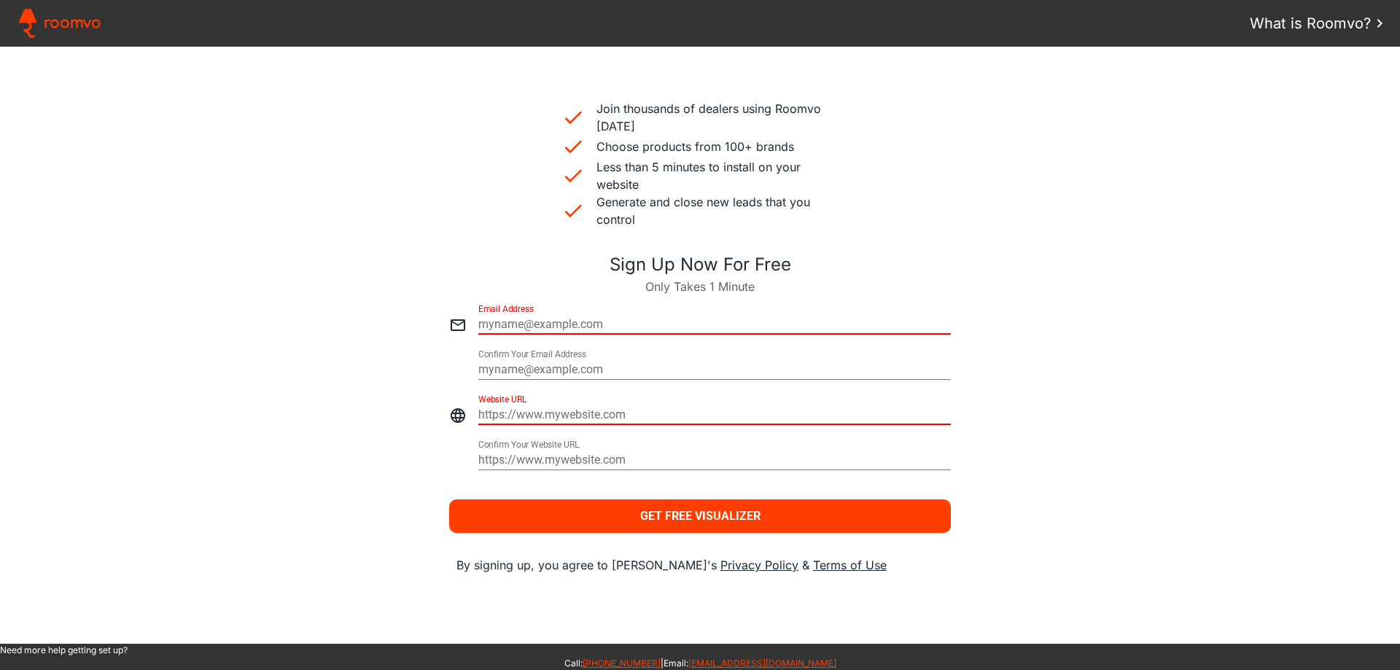
click at [553, 325] on input "email" at bounding box center [714, 325] width 473 height 18
click at [1324, 24] on span "What is Roomvo?" at bounding box center [1310, 23] width 121 height 22
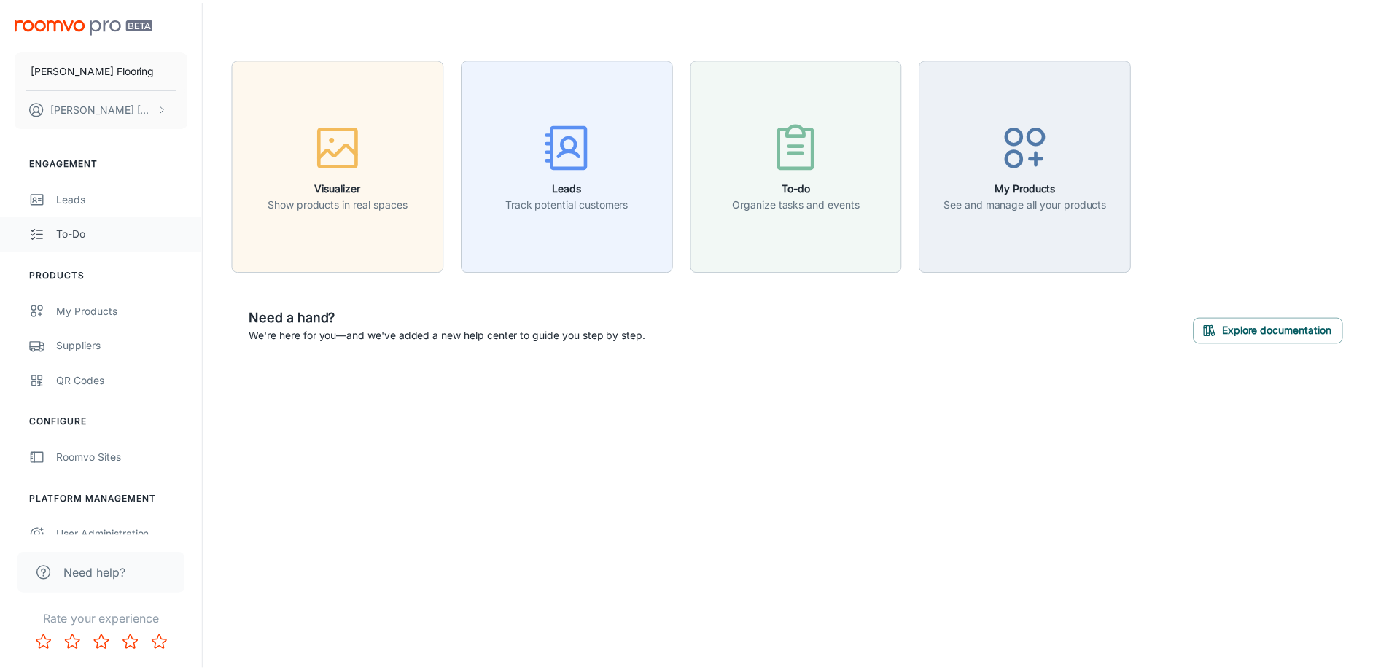
scroll to position [17, 0]
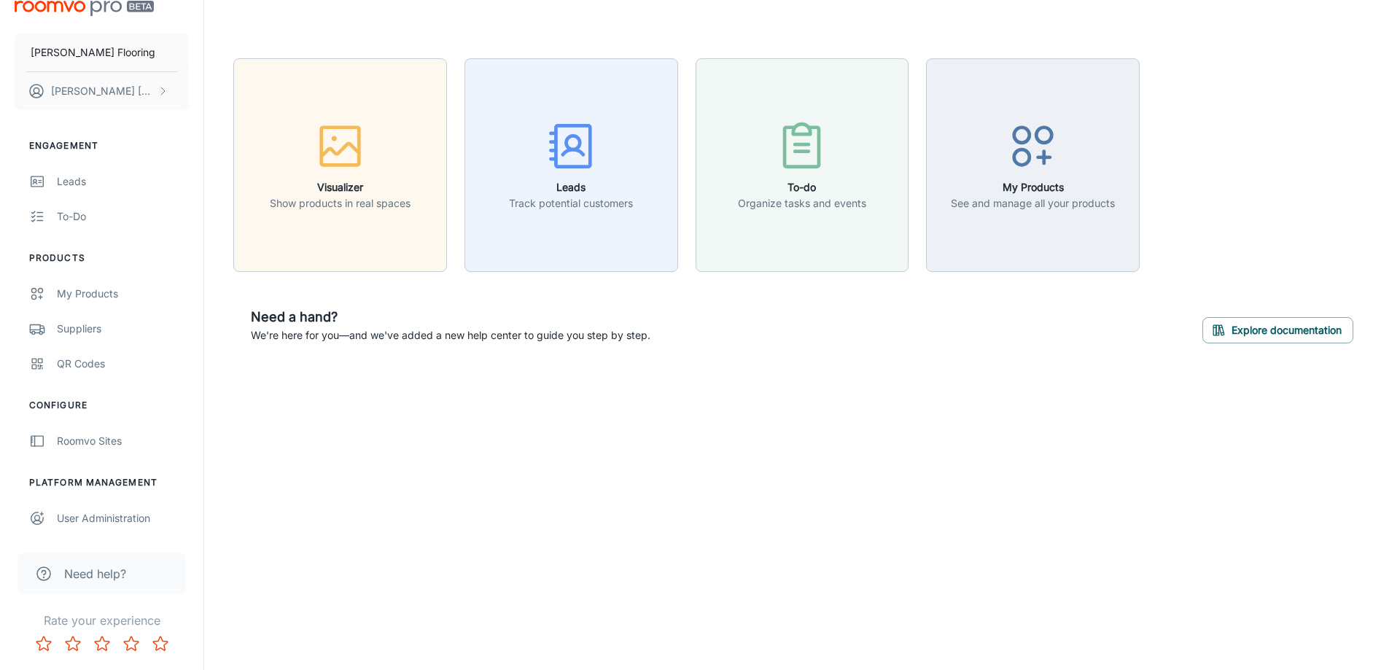
click at [158, 642] on icon "Rate 5 star" at bounding box center [161, 644] width 18 height 18
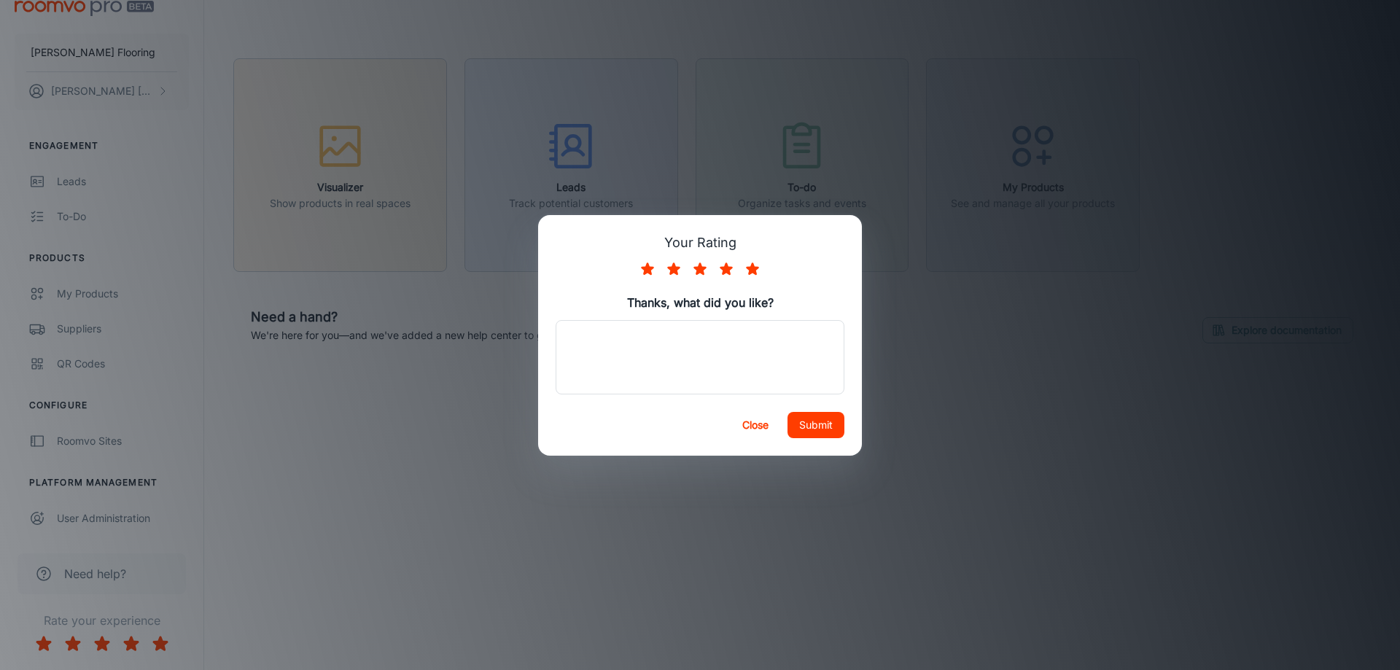
click at [743, 429] on button "Close" at bounding box center [755, 425] width 47 height 26
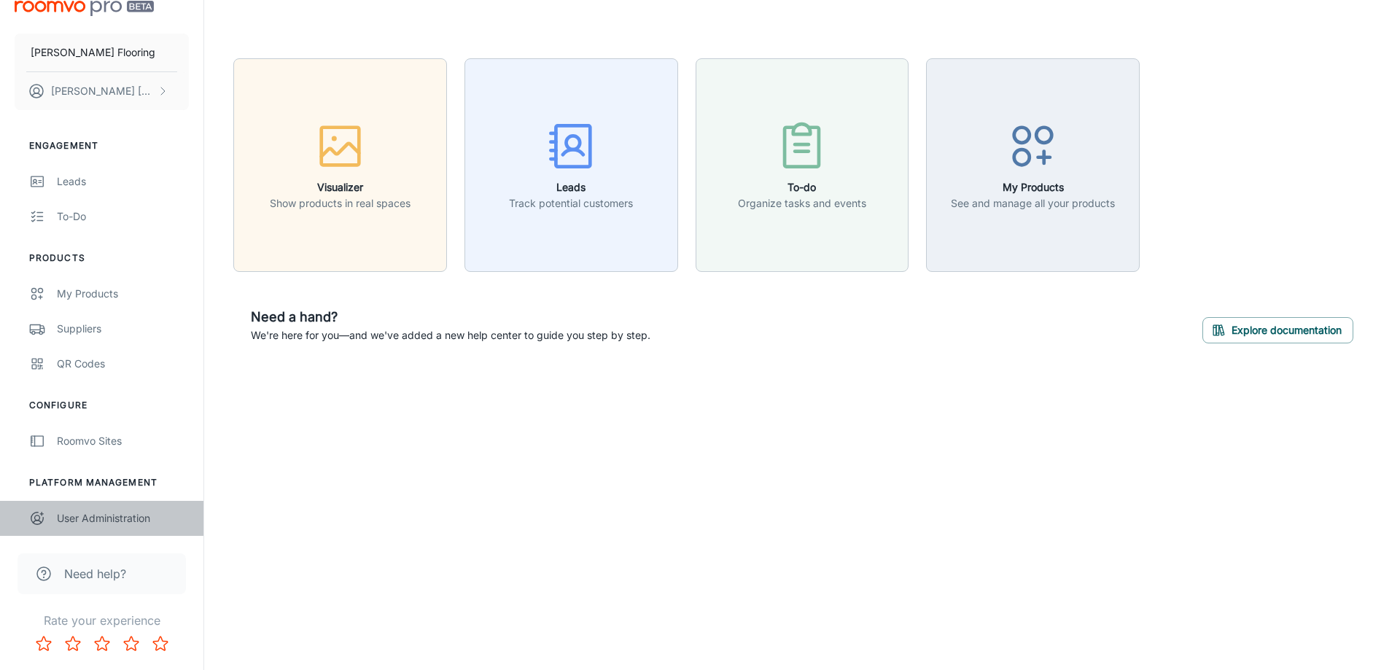
click at [69, 521] on div "User Administration" at bounding box center [123, 518] width 132 height 16
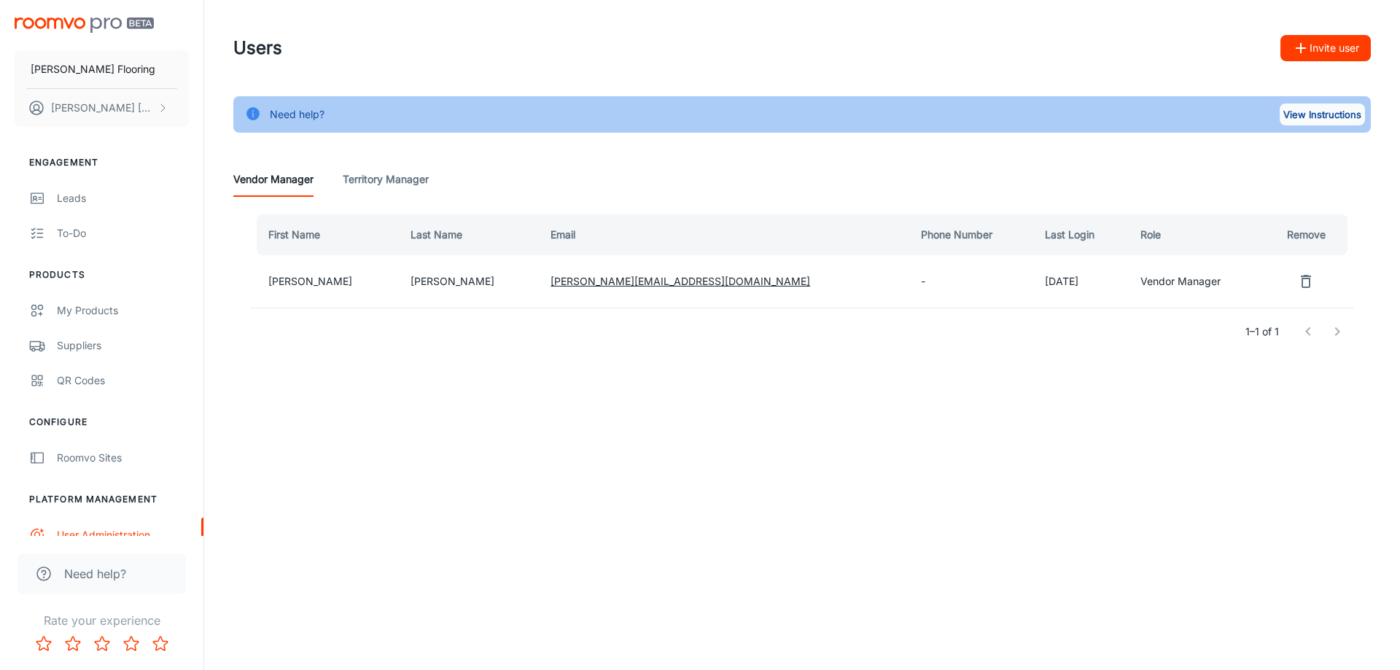
click at [1316, 119] on button "View Instructions" at bounding box center [1322, 115] width 85 height 22
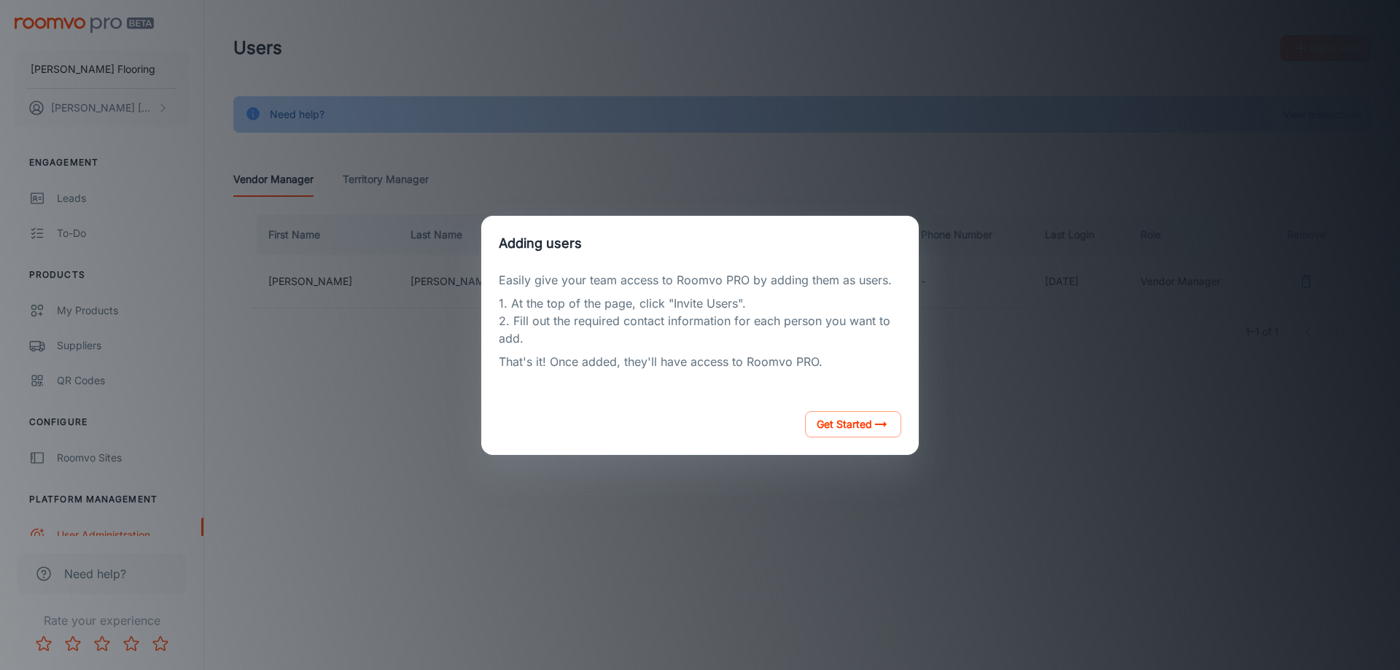
click at [370, 247] on div "Adding users Easily give your team access to Roomvo PRO by adding them as users…" at bounding box center [700, 335] width 1365 height 635
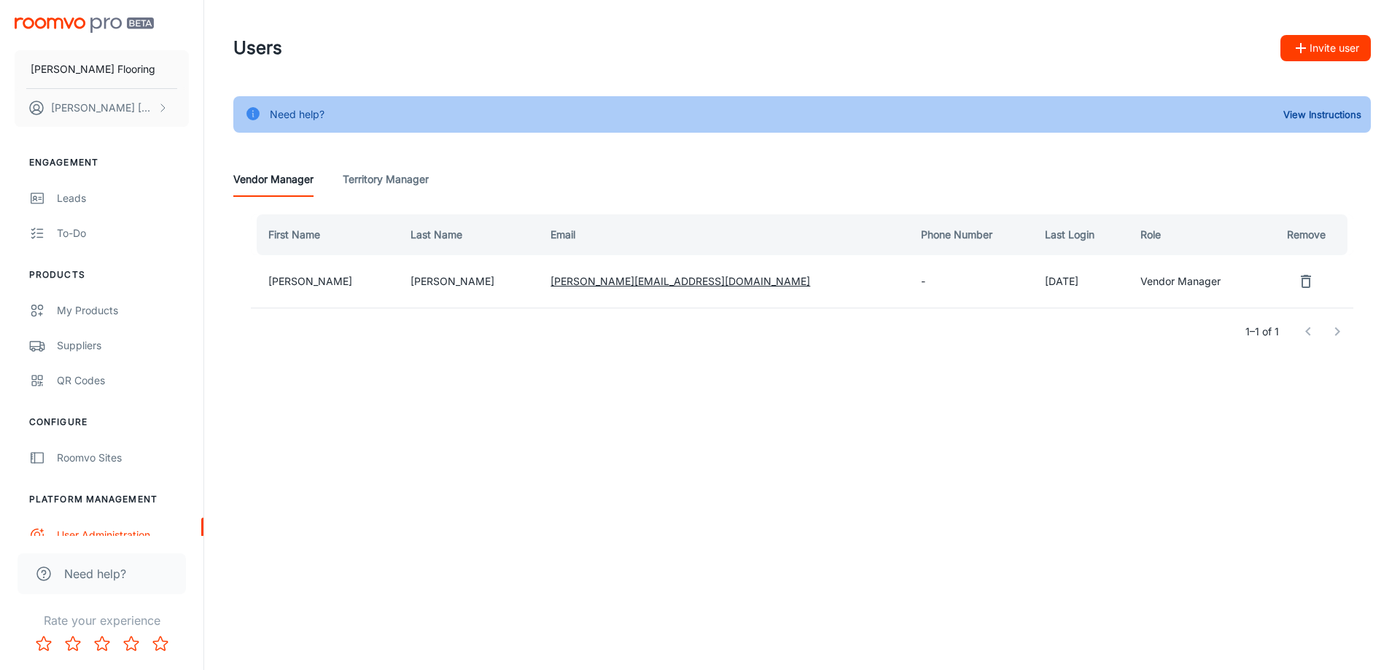
click at [387, 179] on Manager "Territory Manager" at bounding box center [386, 179] width 86 height 35
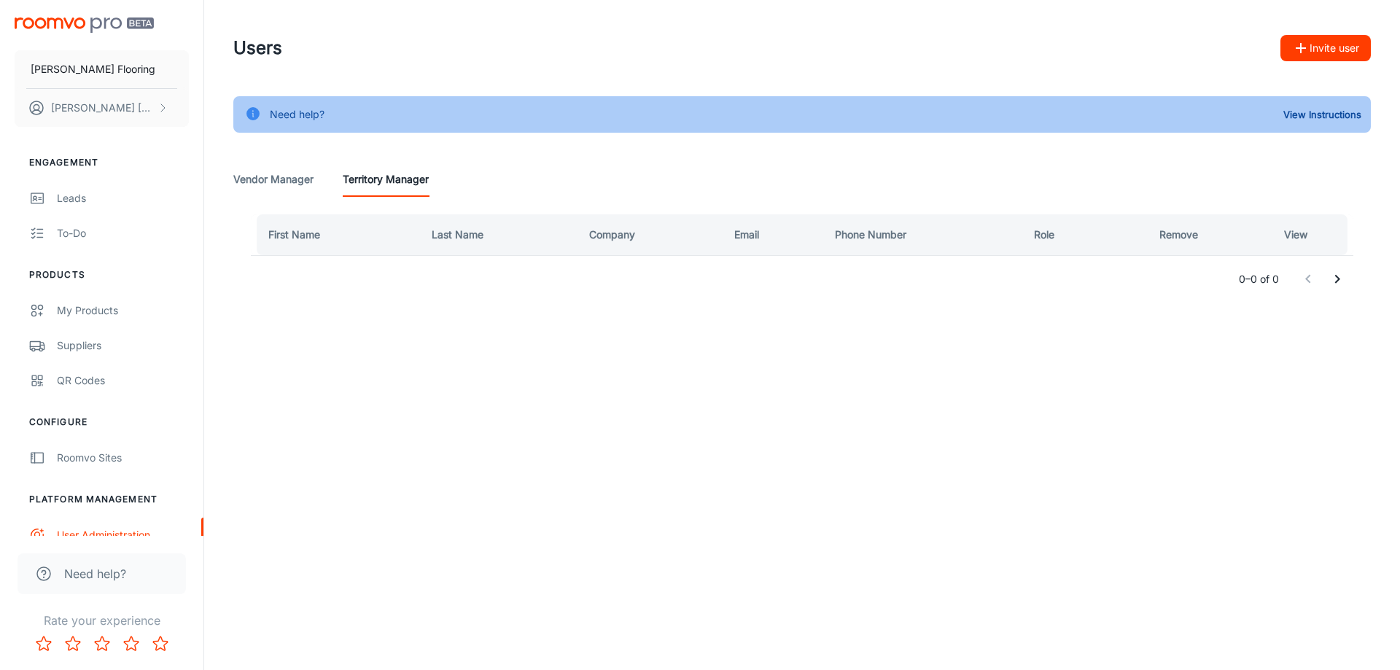
click at [272, 184] on Manager "Vendor Manager" at bounding box center [273, 179] width 80 height 35
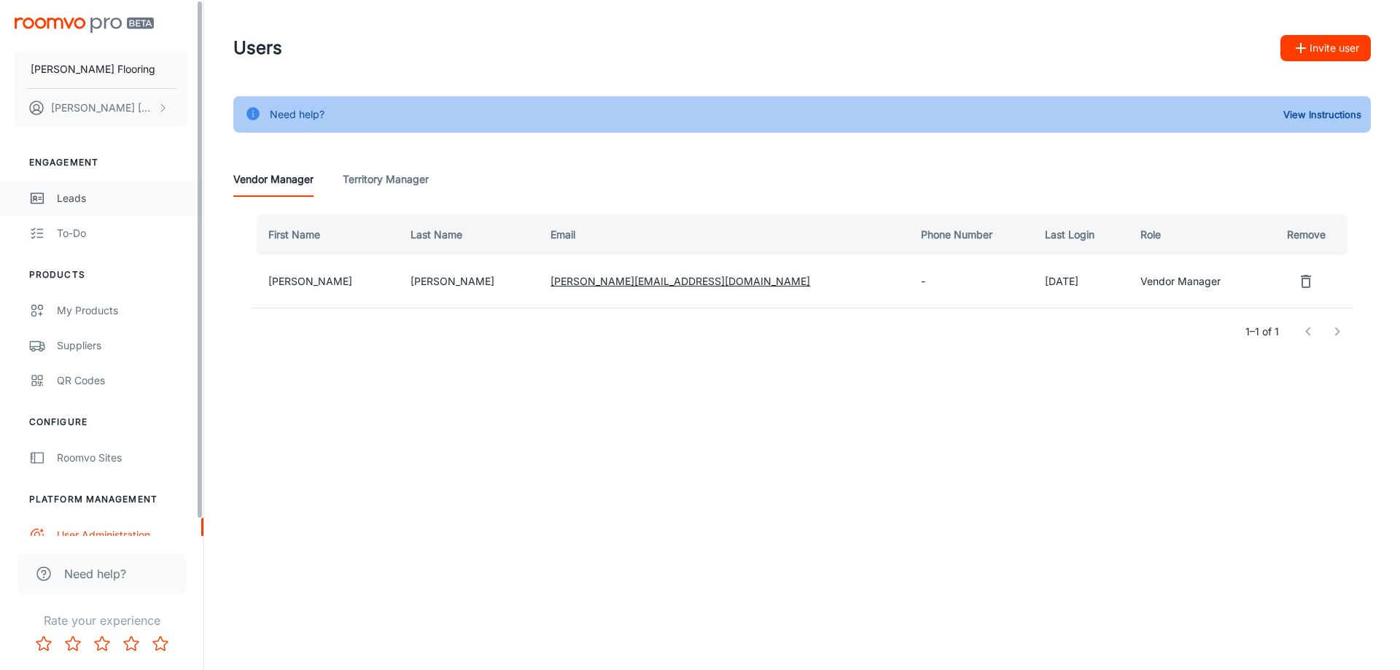
click at [77, 190] on div "Leads" at bounding box center [123, 198] width 132 height 16
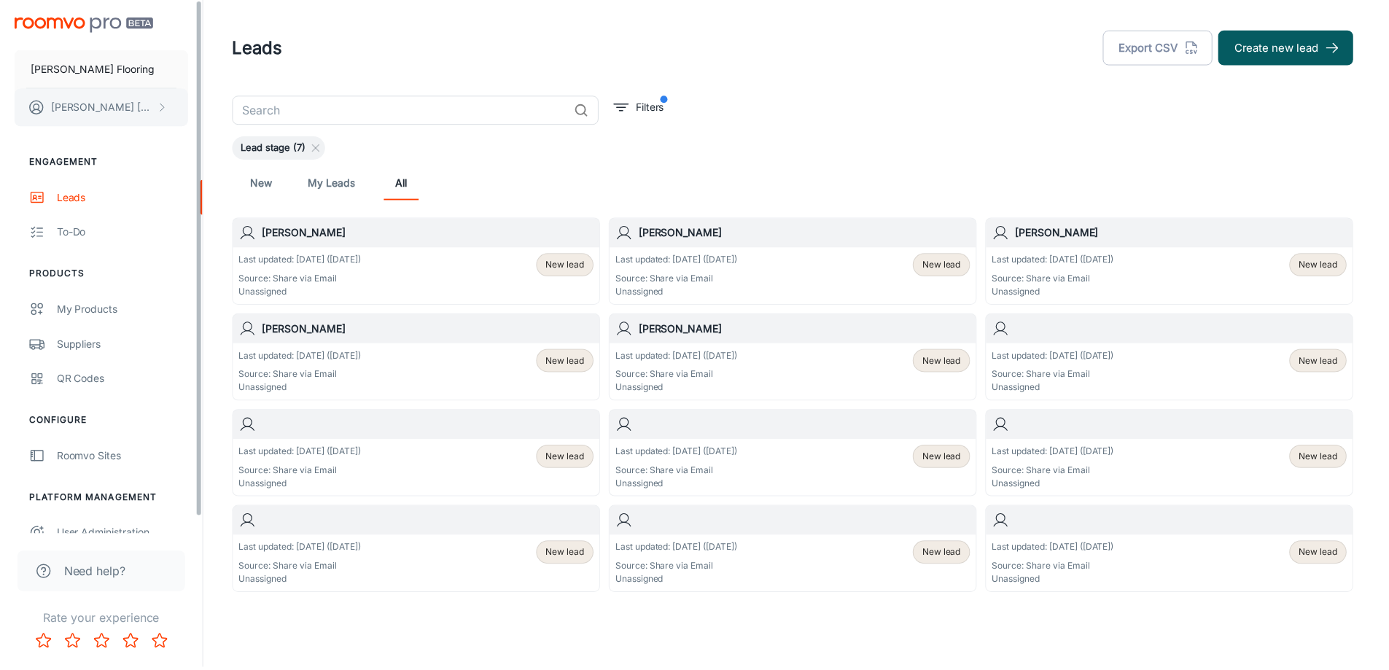
click at [104, 112] on p "Daniel Ricci" at bounding box center [102, 108] width 103 height 16
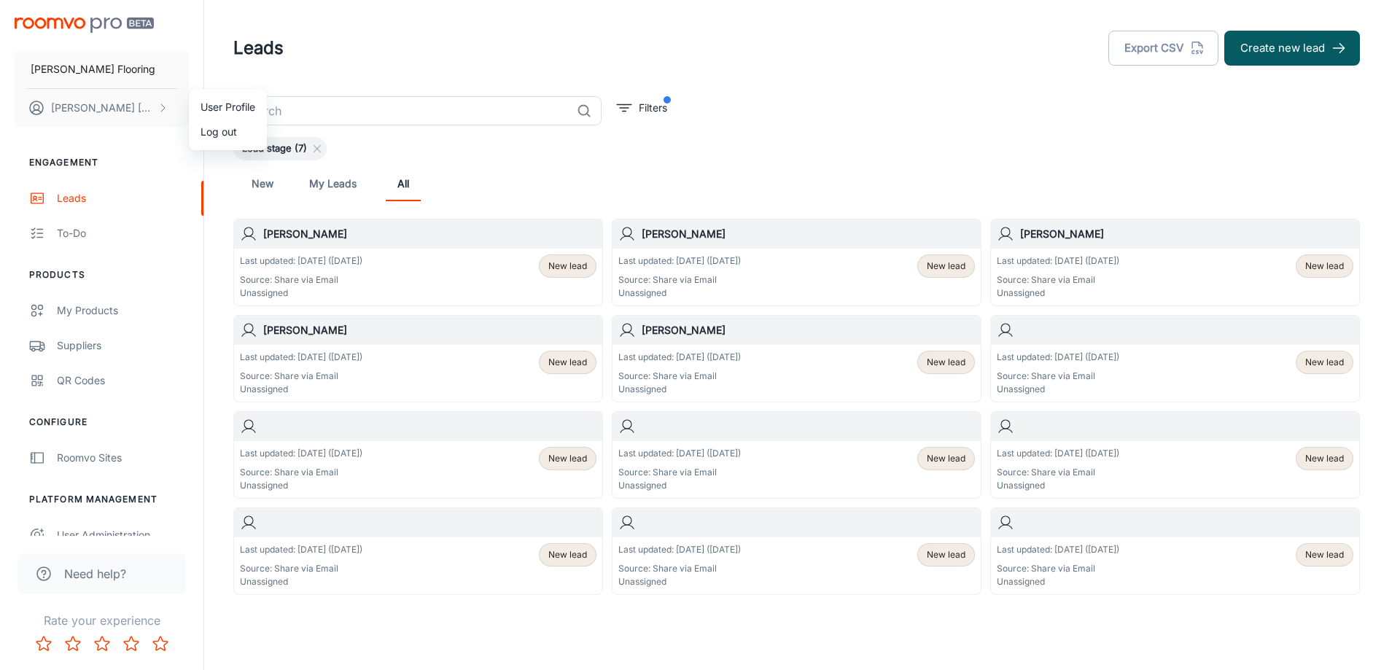
click at [147, 322] on div at bounding box center [700, 335] width 1400 height 670
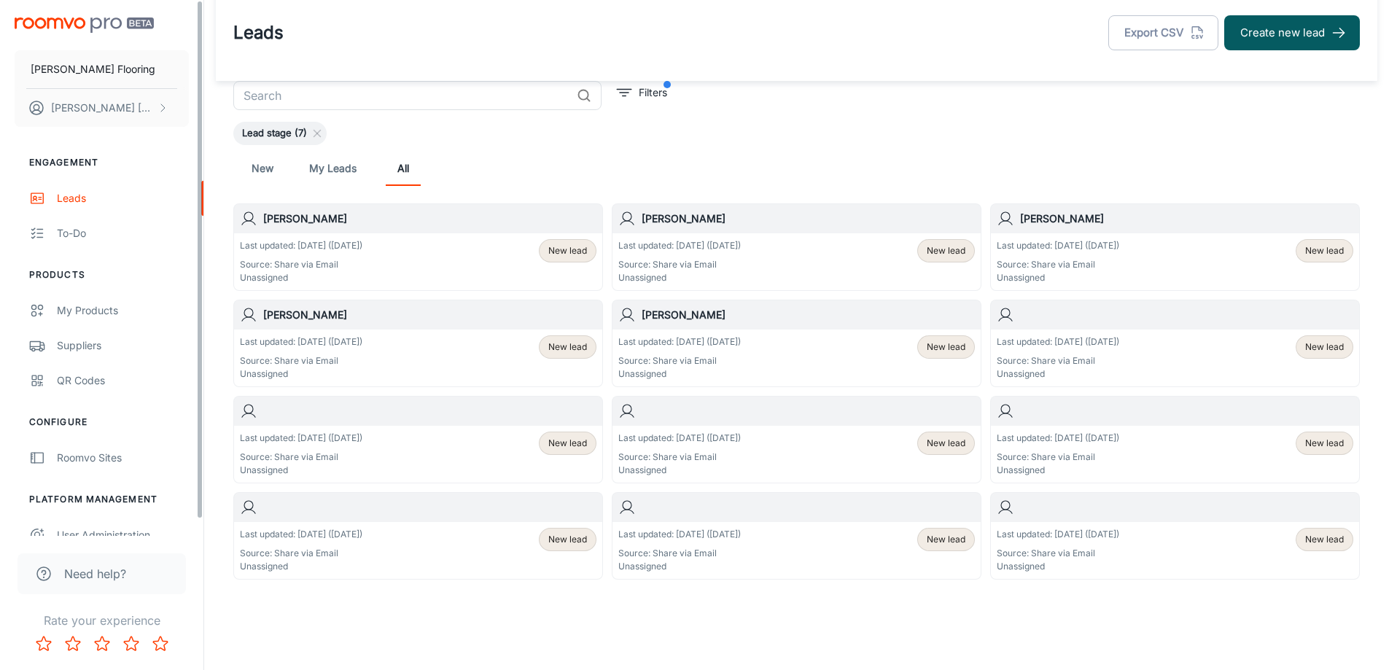
scroll to position [30, 0]
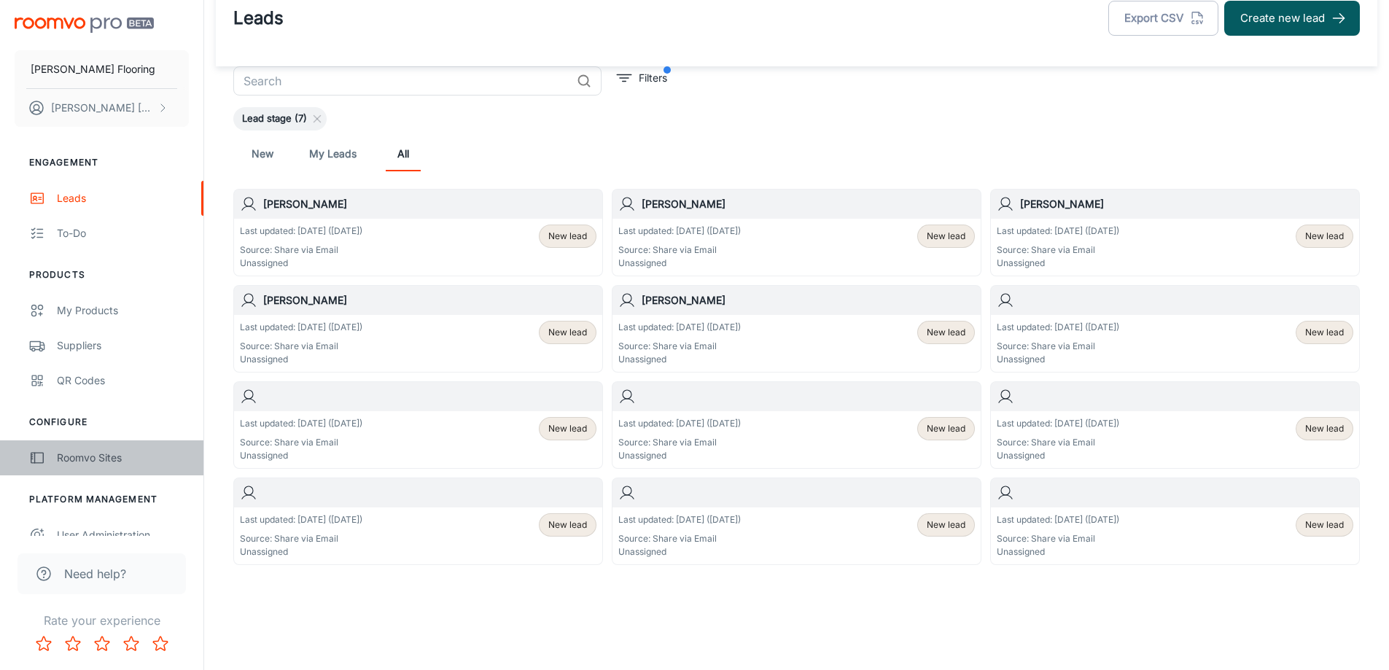
click at [113, 456] on div "Roomvo Sites" at bounding box center [123, 458] width 132 height 16
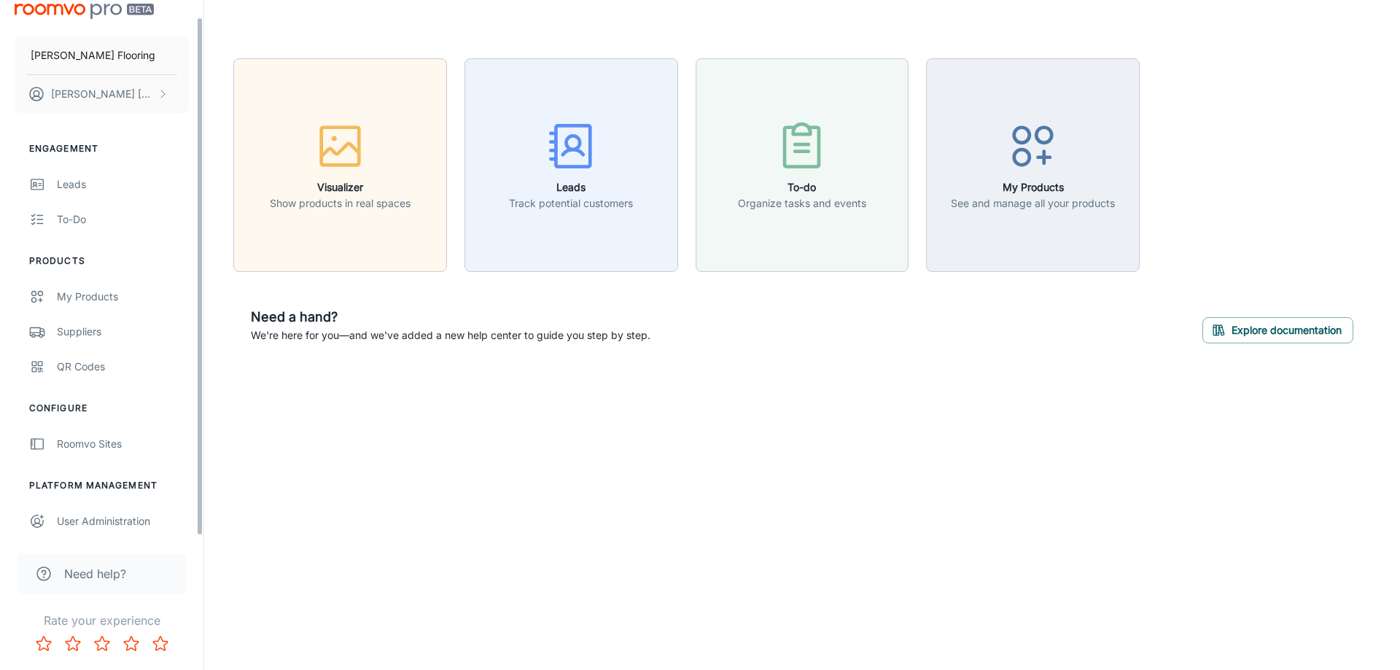
scroll to position [17, 0]
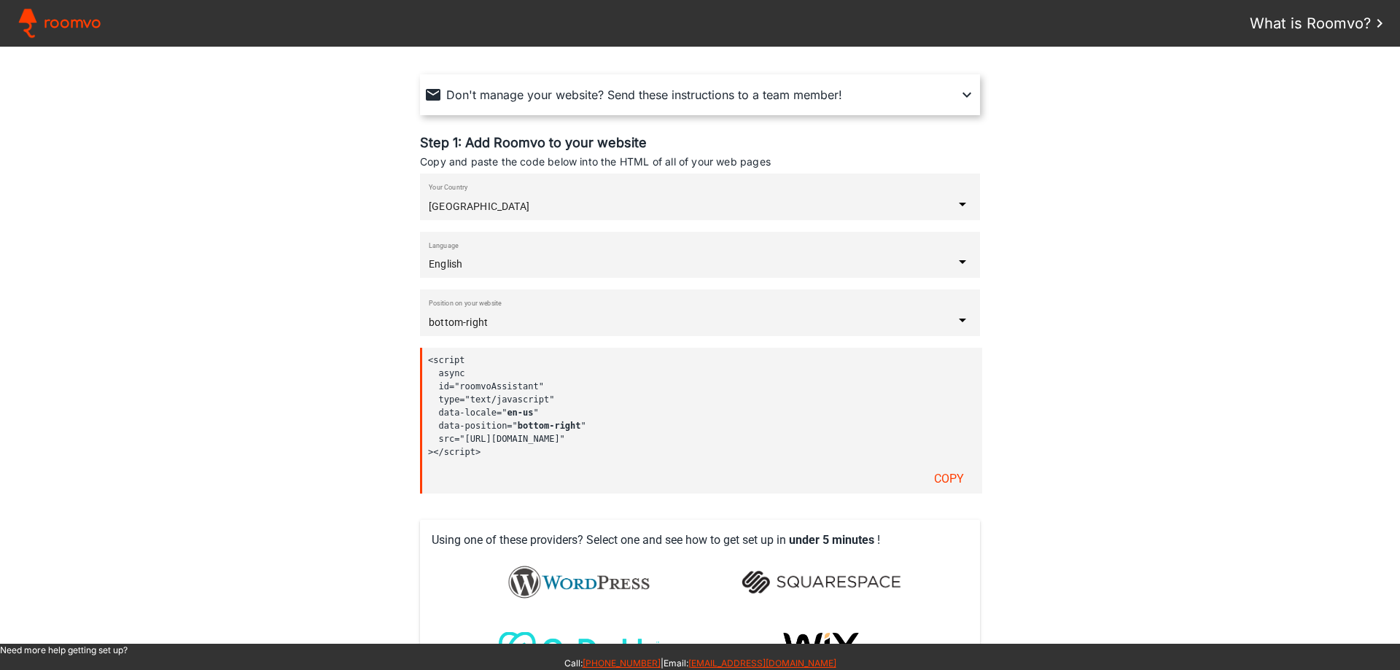
scroll to position [146, 0]
click at [601, 331] on paper-input-container "Position on your website bottom-right" at bounding box center [700, 311] width 543 height 47
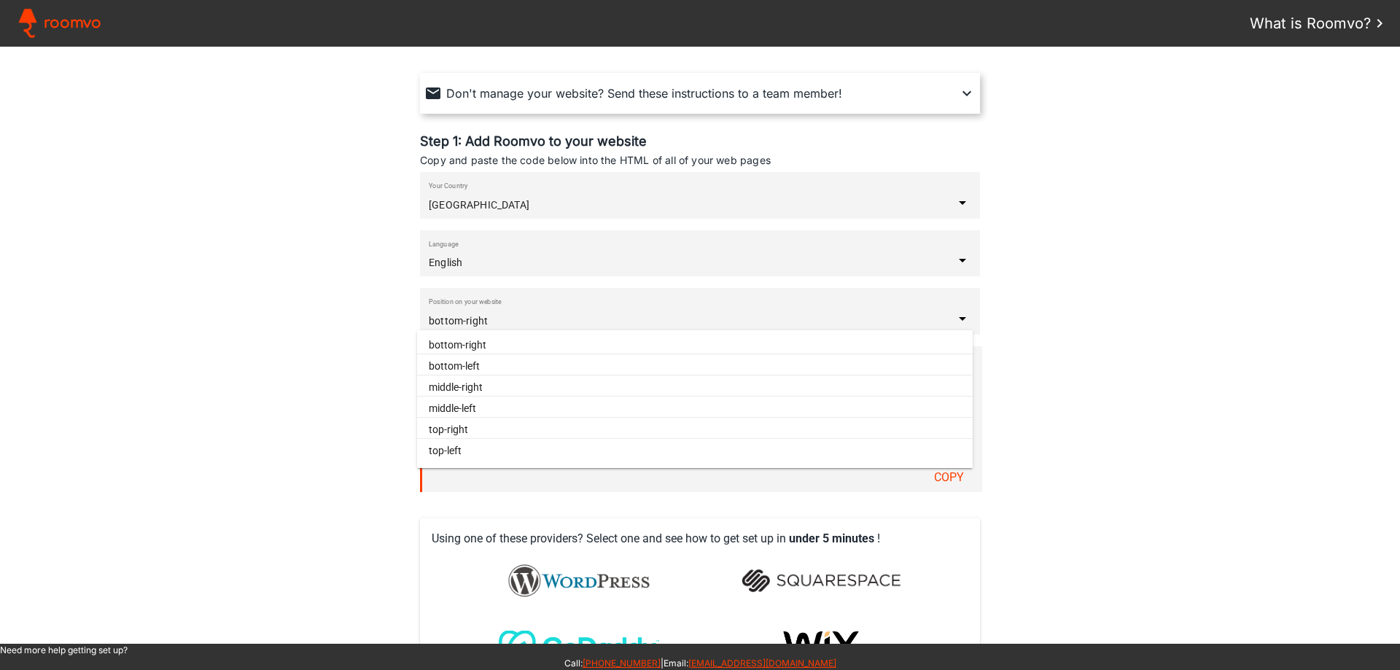
click at [303, 334] on assistant-instructions at bounding box center [700, 345] width 1400 height 597
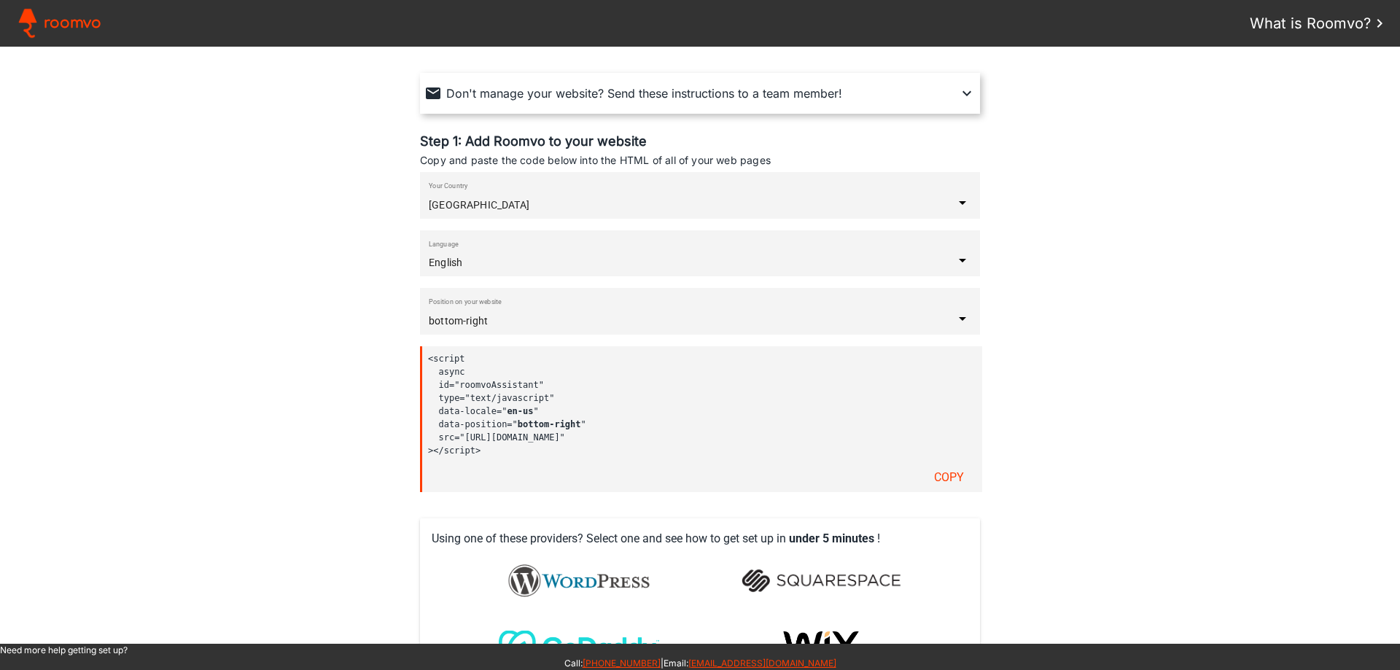
click at [475, 321] on input "bottom-right" at bounding box center [691, 321] width 525 height 12
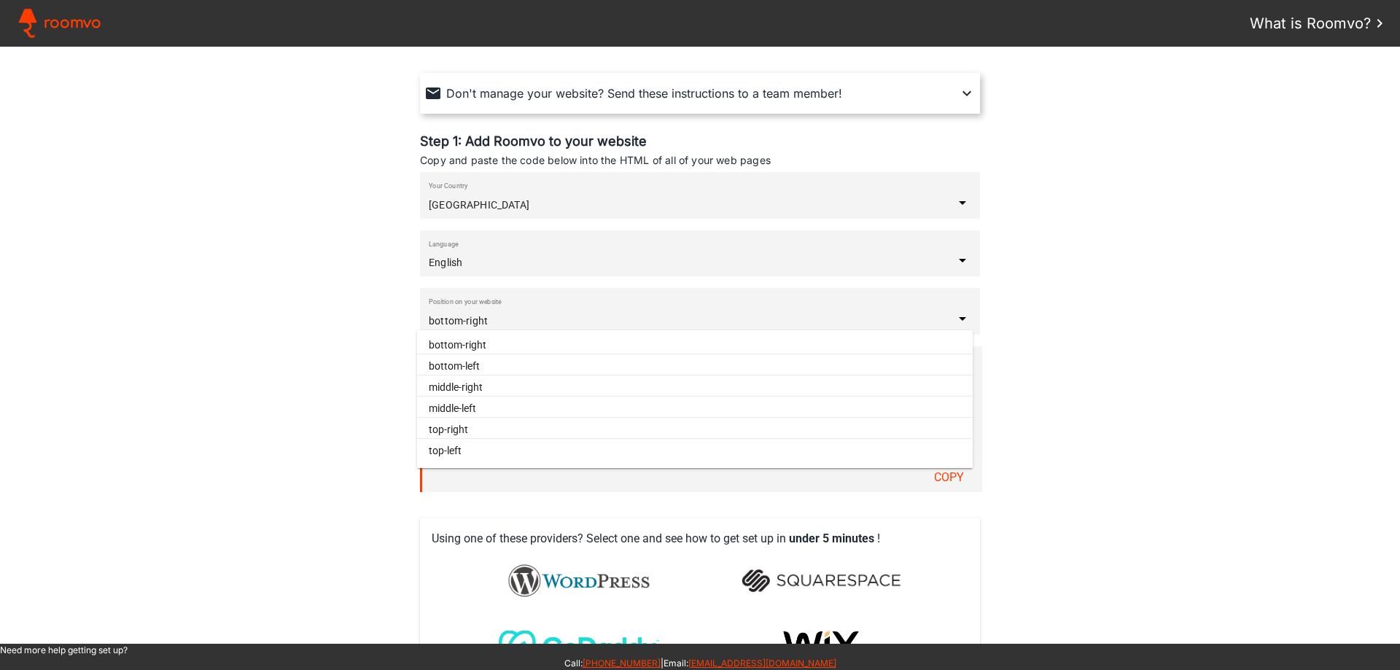
click at [483, 389] on paper-item "middle-right" at bounding box center [695, 387] width 556 height 18
type input "middle-right"
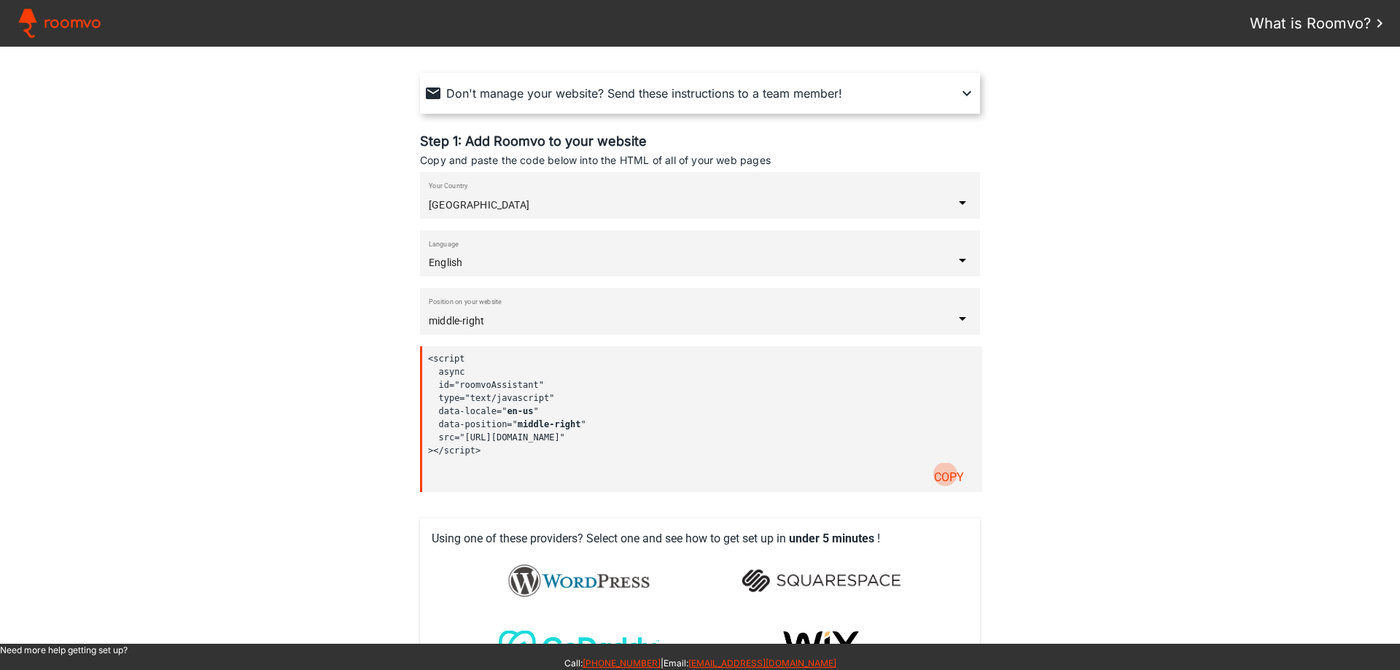
click at [0, 0] on slot "Copy" at bounding box center [0, 0] width 0 height 0
